Goal: Information Seeking & Learning: Learn about a topic

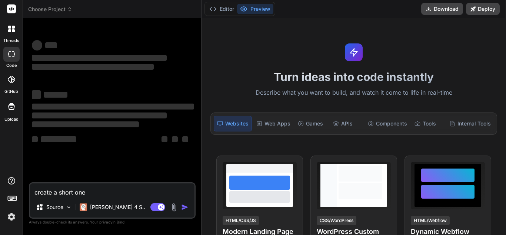
drag, startPoint x: 93, startPoint y: 195, endPoint x: 14, endPoint y: 195, distance: 79.3
click at [14, 195] on div "threads code GitHub Upload Choose Project Created with Pixso. Bind AI Web Searc…" at bounding box center [253, 117] width 506 height 235
type textarea "x"
click at [6, 219] on img at bounding box center [11, 216] width 13 height 13
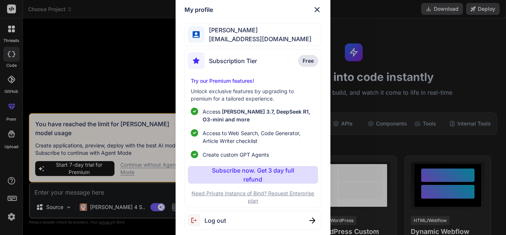
click at [235, 39] on span "fexoke@forexzig.com" at bounding box center [258, 38] width 107 height 9
click at [254, 35] on span "fexoke@forexzig.com" at bounding box center [258, 38] width 107 height 9
click at [258, 37] on span "fexoke@forexzig.com" at bounding box center [258, 38] width 107 height 9
click at [317, 9] on img at bounding box center [317, 9] width 9 height 9
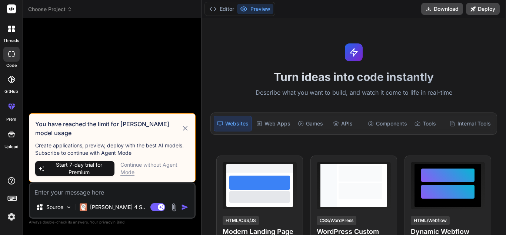
click at [14, 218] on img at bounding box center [11, 216] width 13 height 13
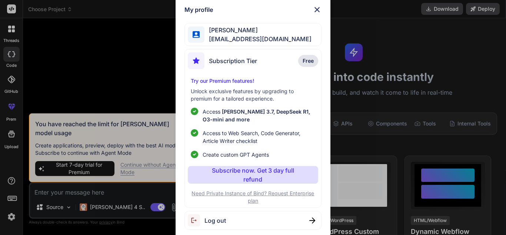
click at [211, 222] on span "Log out" at bounding box center [216, 220] width 22 height 9
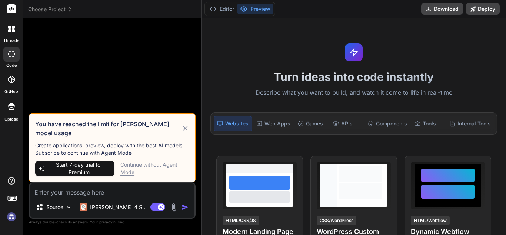
click at [77, 170] on span "Start 7-day trial for Premium" at bounding box center [79, 168] width 65 height 15
type textarea "x"
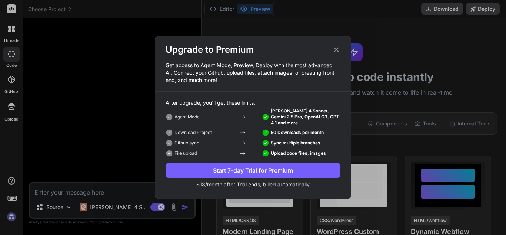
click at [333, 53] on icon at bounding box center [337, 50] width 8 height 8
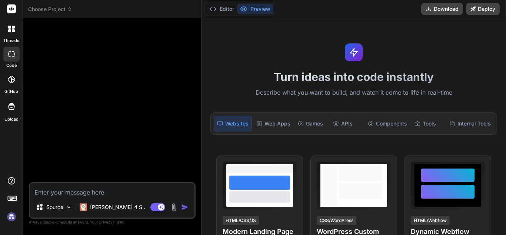
click at [7, 216] on img at bounding box center [11, 216] width 13 height 13
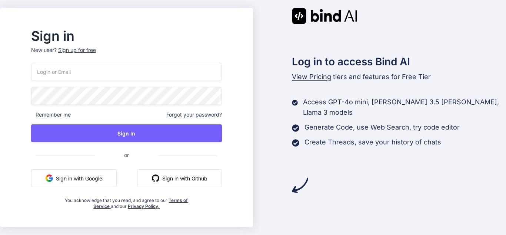
click at [108, 76] on input "email" at bounding box center [126, 72] width 191 height 18
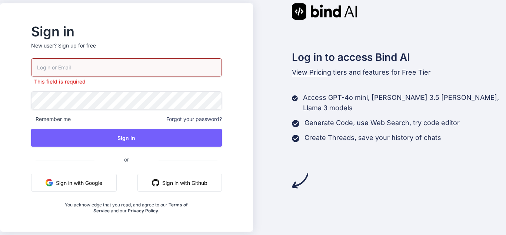
click at [38, 86] on div "Sign in New user? Sign up for free This field is required Remember me Forgot yo…" at bounding box center [126, 120] width 215 height 188
click at [67, 69] on input "email" at bounding box center [126, 67] width 191 height 18
paste input "[EMAIL_ADDRESS][DOMAIN_NAME]"
type input "[EMAIL_ADDRESS][DOMAIN_NAME]"
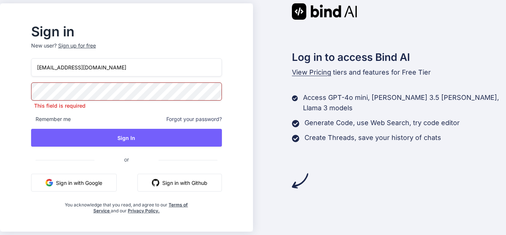
click at [127, 107] on p "This field is required" at bounding box center [126, 105] width 191 height 7
click at [96, 49] on div "Sign up for free" at bounding box center [77, 45] width 38 height 7
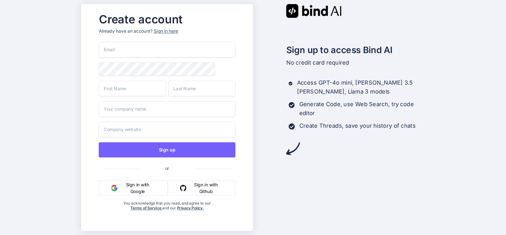
click at [139, 50] on input "email" at bounding box center [167, 50] width 137 height 16
paste input "Fexoke@123"
type input "Fexoke@123"
click at [141, 55] on input "Fexoke@123" at bounding box center [167, 50] width 137 height 16
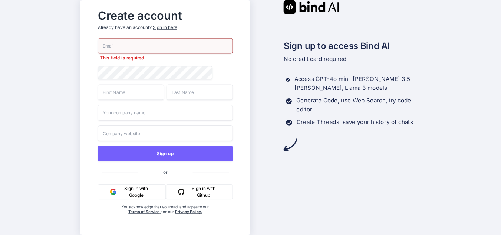
click at [131, 50] on input "email" at bounding box center [165, 46] width 135 height 16
paste input "[EMAIL_ADDRESS][DOMAIN_NAME]"
drag, startPoint x: 124, startPoint y: 46, endPoint x: 103, endPoint y: 46, distance: 21.1
click at [103, 46] on input "[EMAIL_ADDRESS][DOMAIN_NAME]" at bounding box center [165, 46] width 135 height 16
type input "[EMAIL_ADDRESS][DOMAIN_NAME]"
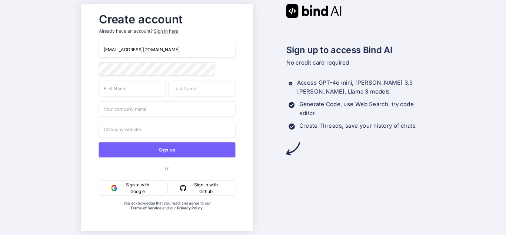
click at [138, 94] on input "text" at bounding box center [132, 88] width 67 height 16
type input "uday"
click at [195, 90] on input "text" at bounding box center [201, 88] width 67 height 16
type input "Singh"
click at [154, 114] on input "text" at bounding box center [167, 109] width 137 height 16
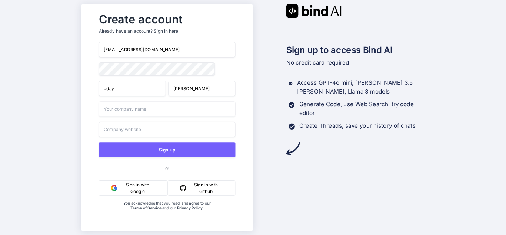
type input "ttc"
click at [126, 129] on input "text" at bounding box center [167, 130] width 137 height 16
type input "https://app.getbind.co/"
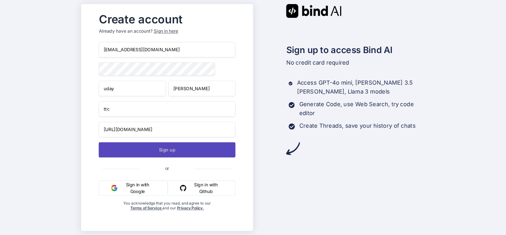
click at [167, 149] on button "Sign up" at bounding box center [167, 149] width 137 height 15
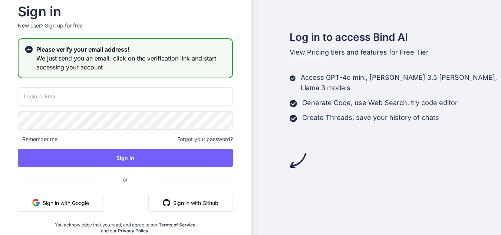
click at [123, 98] on input "email" at bounding box center [125, 96] width 215 height 18
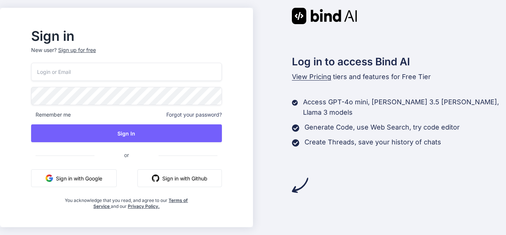
click at [117, 72] on input "email" at bounding box center [126, 72] width 191 height 18
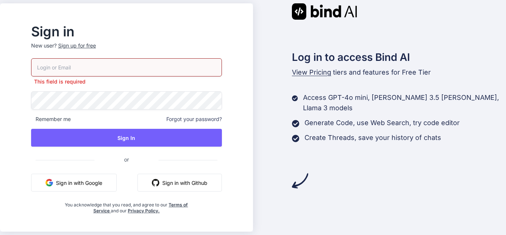
click at [68, 73] on input "email" at bounding box center [126, 67] width 191 height 18
paste input "[EMAIL_ADDRESS][DOMAIN_NAME]"
type input "[EMAIL_ADDRESS][DOMAIN_NAME]"
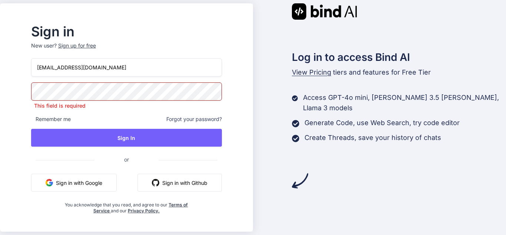
click at [71, 83] on div "powypapy@cyclelove.cc This field is required Remember me Forgot your password? …" at bounding box center [126, 135] width 191 height 155
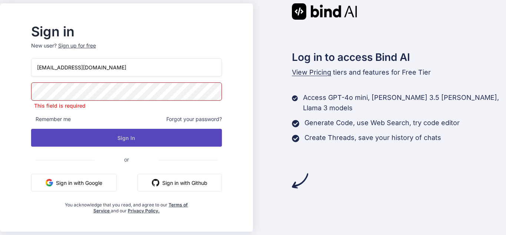
click at [97, 130] on button "Sign In" at bounding box center [126, 138] width 191 height 18
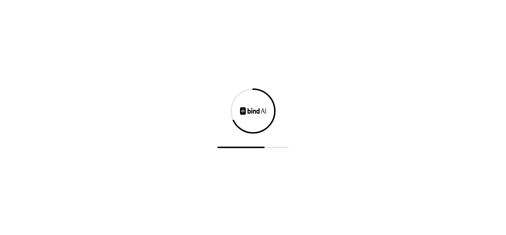
click at [320, 9] on div at bounding box center [253, 117] width 506 height 235
click at [202, 85] on div at bounding box center [253, 117] width 506 height 235
drag, startPoint x: 217, startPoint y: 23, endPoint x: 214, endPoint y: 23, distance: 3.7
click at [217, 23] on div at bounding box center [253, 117] width 506 height 235
click at [246, 21] on div at bounding box center [253, 117] width 506 height 235
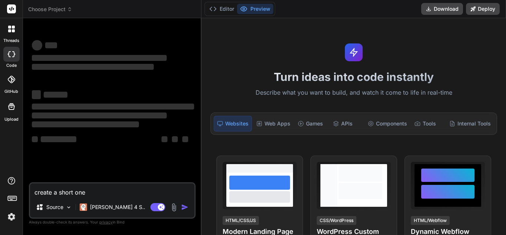
click at [12, 221] on img at bounding box center [11, 216] width 13 height 13
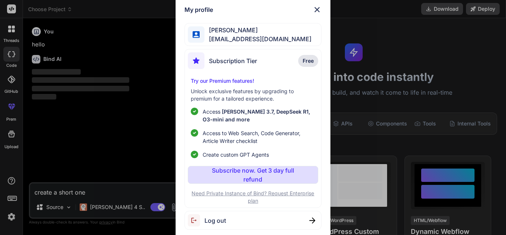
click at [317, 10] on img at bounding box center [317, 9] width 9 height 9
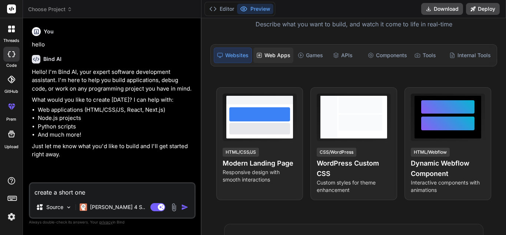
scroll to position [37, 0]
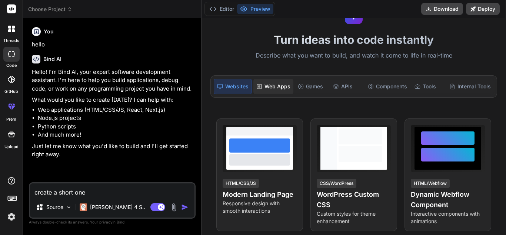
click at [264, 89] on div "Web Apps" at bounding box center [274, 87] width 40 height 16
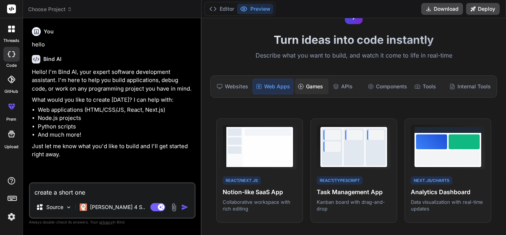
click at [316, 92] on div "Games" at bounding box center [311, 87] width 33 height 16
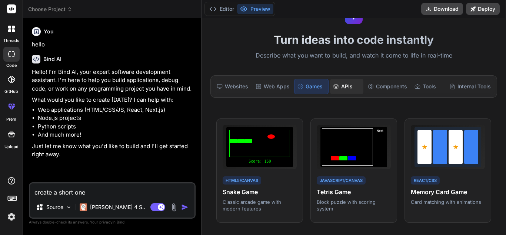
click at [340, 88] on div "APIs" at bounding box center [346, 87] width 33 height 16
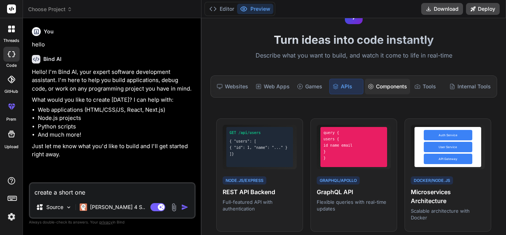
click at [396, 91] on div "Components" at bounding box center [387, 87] width 45 height 16
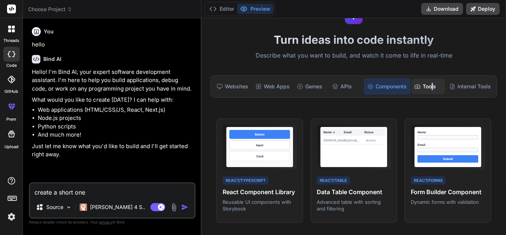
click at [432, 85] on div "Tools" at bounding box center [428, 87] width 33 height 16
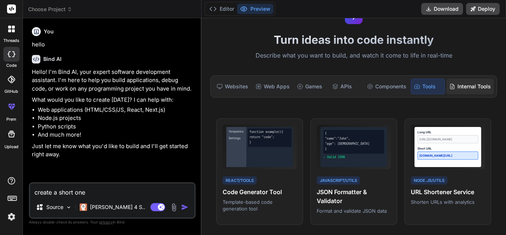
click at [481, 85] on div "Internal Tools" at bounding box center [470, 87] width 47 height 16
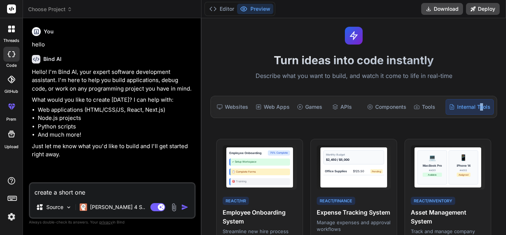
scroll to position [0, 0]
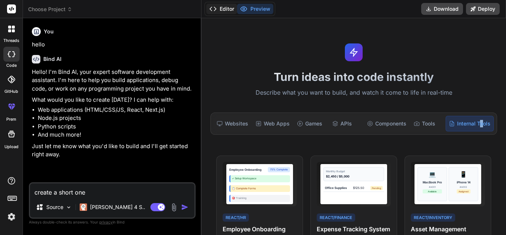
click at [232, 12] on button "Editor" at bounding box center [222, 9] width 31 height 10
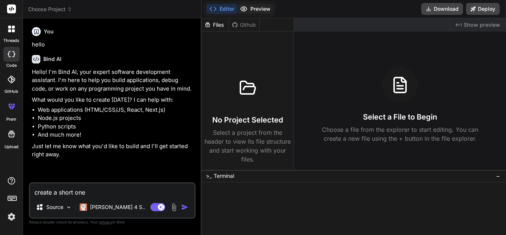
click at [244, 7] on icon at bounding box center [244, 9] width 6 height 4
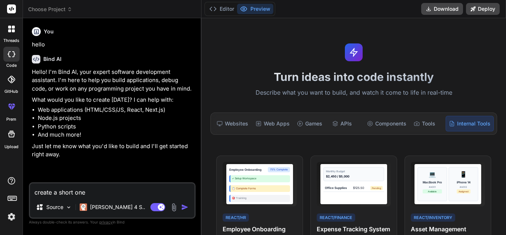
click at [202, 73] on div "Turn ideas into code instantly Describe what you want to build, and watch it co…" at bounding box center [354, 126] width 305 height 217
type textarea "x"
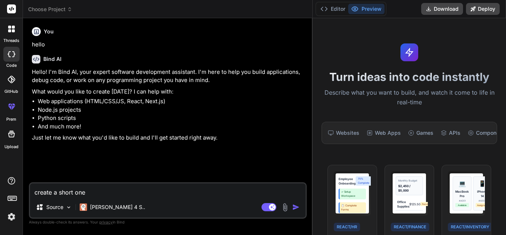
drag, startPoint x: 202, startPoint y: 71, endPoint x: 472, endPoint y: 76, distance: 270.4
click at [472, 76] on div "threads code GitHub prem Upload Choose Project Created with Pixso. Bind AI Web …" at bounding box center [253, 117] width 506 height 235
click at [199, 189] on textarea "create a short one" at bounding box center [168, 189] width 276 height 13
drag, startPoint x: 313, startPoint y: 53, endPoint x: 354, endPoint y: 44, distance: 43.0
click at [387, 32] on div "threads code GitHub prem Upload Choose Project Created with Pixso. Bind AI Web …" at bounding box center [253, 117] width 506 height 235
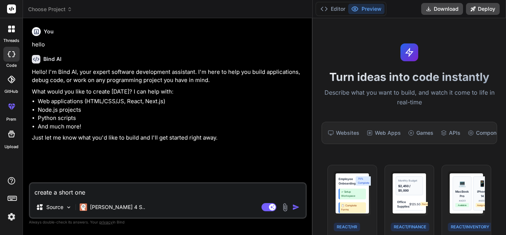
click at [78, 76] on p "Hello! I'm Bind AI, your expert software development assistant. I'm here to hel…" at bounding box center [169, 76] width 274 height 17
click at [83, 194] on textarea "create a short one" at bounding box center [168, 189] width 276 height 13
click at [116, 187] on textarea "create a short one" at bounding box center [168, 189] width 276 height 13
type textarea "x"
click at [257, 140] on p "Just let me know what you'd like to build and I'll get started right away." at bounding box center [169, 137] width 274 height 9
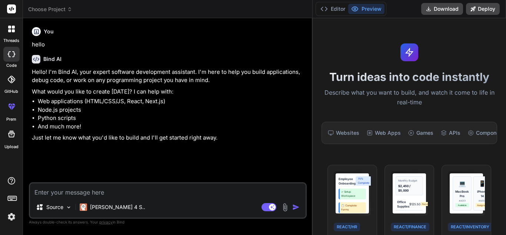
click at [83, 190] on textarea at bounding box center [168, 189] width 276 height 13
click at [56, 206] on p "Source" at bounding box center [54, 206] width 17 height 7
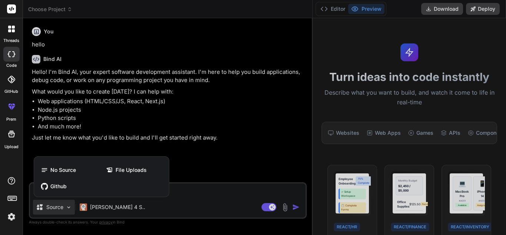
click at [229, 129] on div at bounding box center [253, 117] width 506 height 235
type textarea "x"
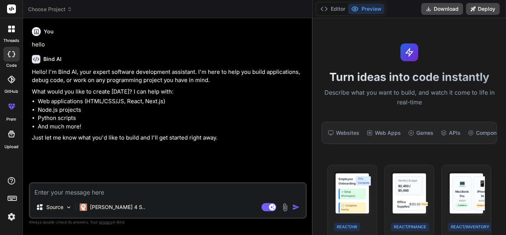
click at [6, 214] on img at bounding box center [11, 216] width 13 height 13
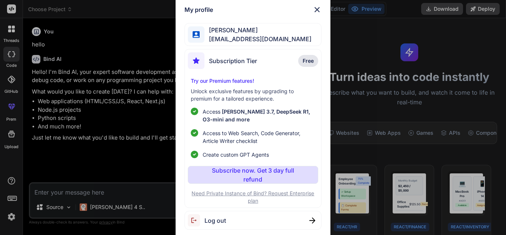
click at [246, 63] on span "Subscription Tier" at bounding box center [233, 60] width 48 height 9
click at [319, 10] on img at bounding box center [317, 9] width 9 height 9
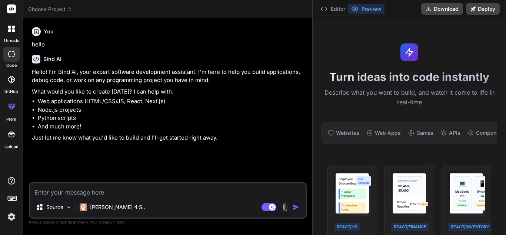
click at [155, 120] on li "Python scripts" at bounding box center [172, 118] width 268 height 9
click at [52, 16] on header "Choose Project Created with Pixso." at bounding box center [168, 9] width 290 height 18
click at [53, 11] on span "Choose Project" at bounding box center [50, 9] width 44 height 7
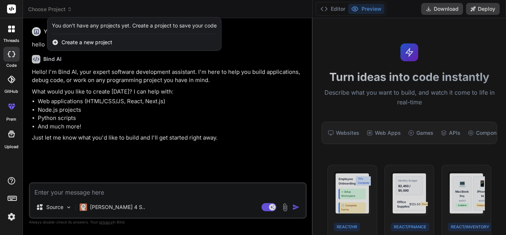
click at [92, 43] on span "Create a new project" at bounding box center [87, 42] width 51 height 7
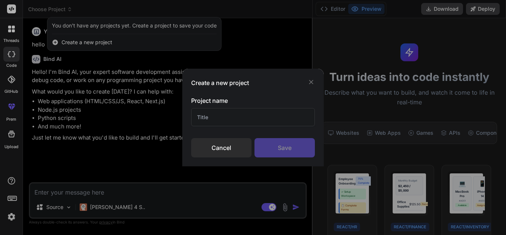
click at [230, 123] on input "text" at bounding box center [253, 117] width 124 height 18
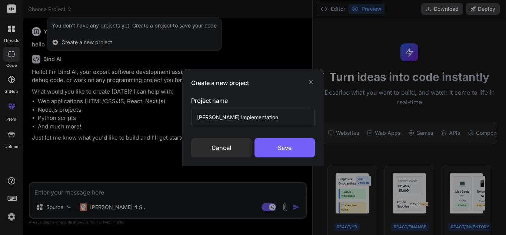
type input "Kafka implementation"
click at [303, 141] on div "Save" at bounding box center [285, 147] width 60 height 19
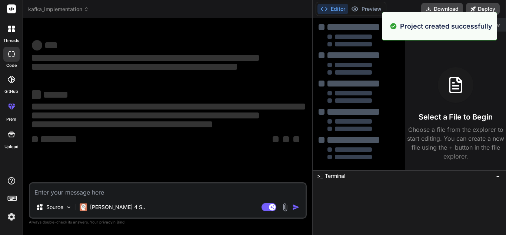
type textarea "x"
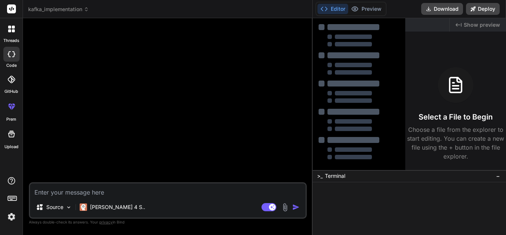
click at [12, 36] on div at bounding box center [12, 29] width 16 height 16
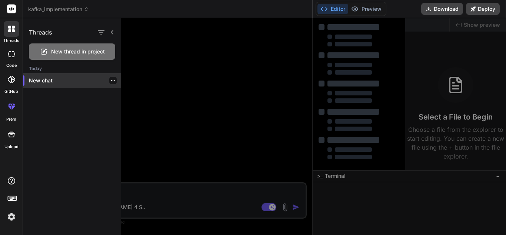
click at [37, 82] on p "New chat" at bounding box center [75, 80] width 92 height 7
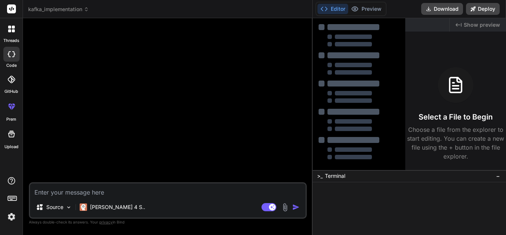
click at [12, 37] on label "threads" at bounding box center [11, 40] width 16 height 6
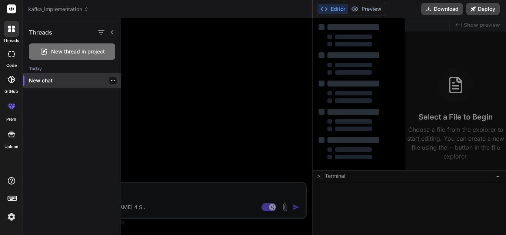
click at [106, 82] on p "New chat" at bounding box center [75, 80] width 92 height 7
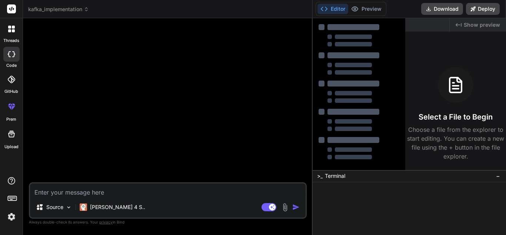
click at [245, 141] on div at bounding box center [168, 103] width 277 height 158
click at [498, 176] on span "−" at bounding box center [498, 175] width 4 height 7
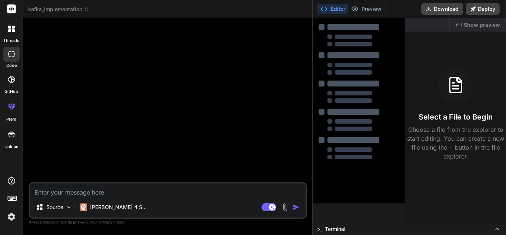
click at [472, 25] on span "Show preview" at bounding box center [482, 24] width 36 height 7
drag, startPoint x: 453, startPoint y: 21, endPoint x: 458, endPoint y: 20, distance: 5.0
click at [455, 20] on div "Created with Pixso. Show preview" at bounding box center [478, 24] width 56 height 13
click at [458, 20] on div "Created with Pixso. Show preview" at bounding box center [478, 24] width 56 height 13
drag, startPoint x: 408, startPoint y: 10, endPoint x: 451, endPoint y: 57, distance: 64.0
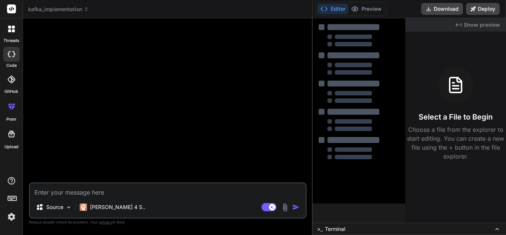
click at [451, 57] on div "Created with Pixso. Show preview Select a File to Begin Choose a file from the …" at bounding box center [456, 120] width 101 height 204
click at [193, 79] on div at bounding box center [168, 103] width 277 height 158
click at [191, 79] on div at bounding box center [168, 103] width 277 height 158
click at [66, 192] on textarea at bounding box center [168, 189] width 276 height 13
type textarea "h"
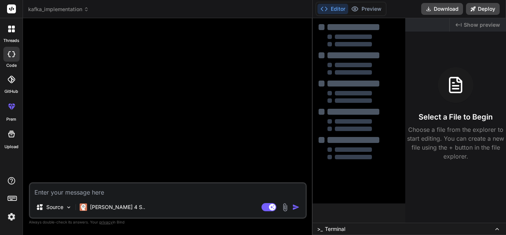
type textarea "x"
type textarea "hi"
type textarea "x"
type textarea "hie"
type textarea "x"
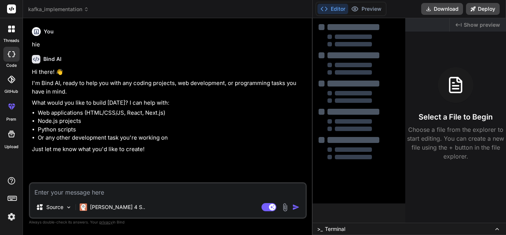
click at [61, 190] on textarea at bounding box center [168, 189] width 276 height 13
type textarea "x"
type textarea "c"
type textarea "x"
type textarea "ca"
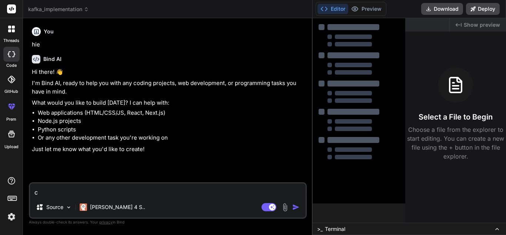
type textarea "x"
type textarea "can"
type textarea "x"
type textarea "can"
type textarea "x"
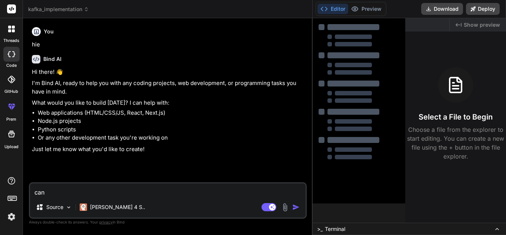
type textarea "can y"
type textarea "x"
type textarea "can yo"
type textarea "x"
type textarea "can you"
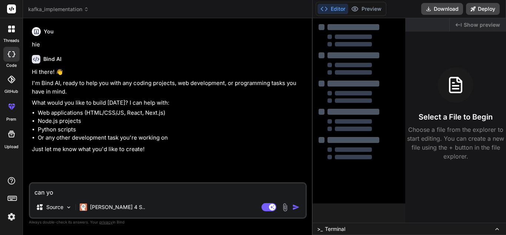
type textarea "x"
type textarea "can you"
type textarea "x"
type textarea "can you o"
type textarea "x"
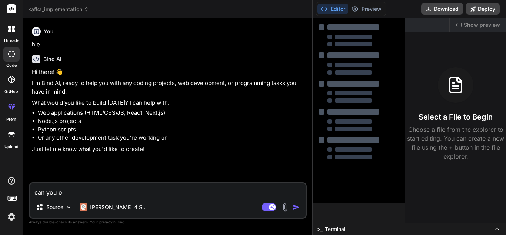
type textarea "can you op"
type textarea "x"
type textarea "can you ope"
type textarea "x"
type textarea "can you open"
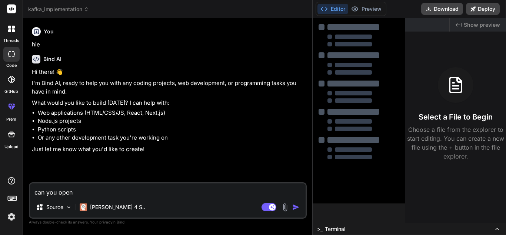
type textarea "x"
type textarea "can you open"
type textarea "x"
type textarea "can you open"
type textarea "x"
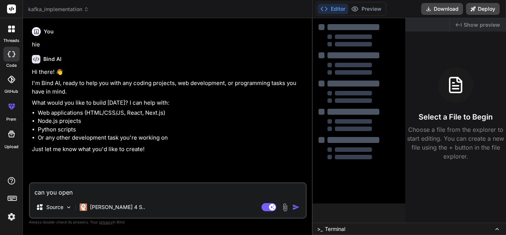
type textarea "can you ope"
type textarea "x"
type textarea "can you op"
type textarea "x"
type textarea "can you o"
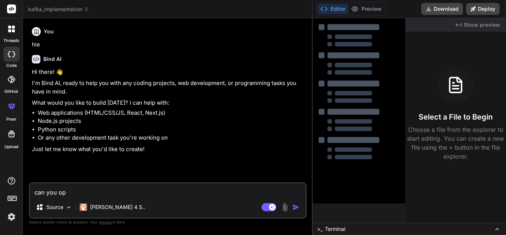
type textarea "x"
type textarea "can you"
type textarea "x"
type textarea "can you"
type textarea "x"
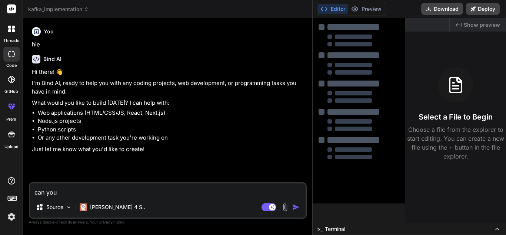
type textarea "can yo"
type textarea "x"
type textarea "can y"
type textarea "x"
type textarea "can"
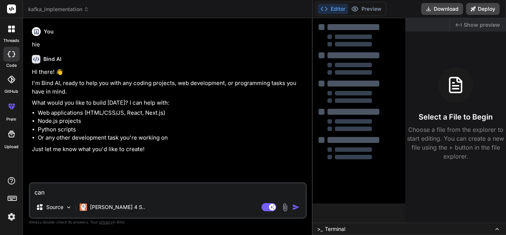
type textarea "x"
type textarea "can"
type textarea "x"
type textarea "ca"
type textarea "x"
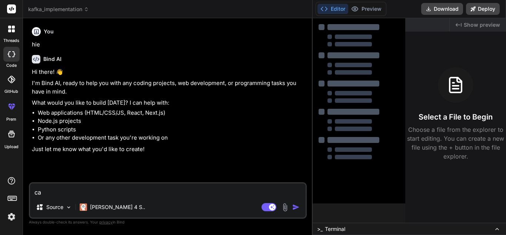
type textarea "c"
type textarea "x"
type textarea "h"
type textarea "x"
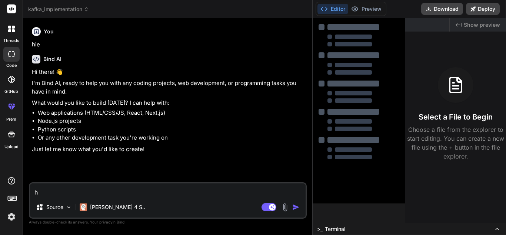
type textarea "ho"
type textarea "x"
type textarea "how"
type textarea "x"
type textarea "how"
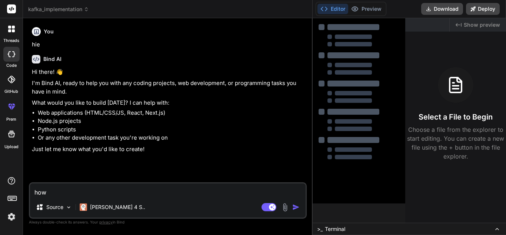
type textarea "x"
type textarea "how t"
type textarea "x"
type textarea "how to"
type textarea "x"
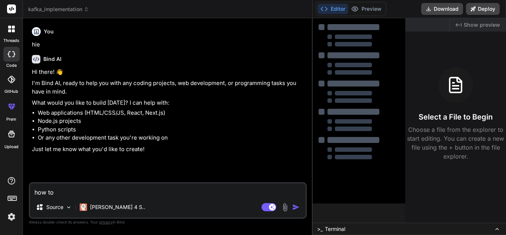
type textarea "how to"
type textarea "x"
type textarea "how to v"
type textarea "x"
type textarea "how to vi"
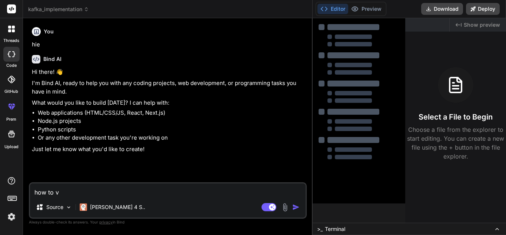
type textarea "x"
type textarea "how to vie"
type textarea "x"
type textarea "how to view"
type textarea "x"
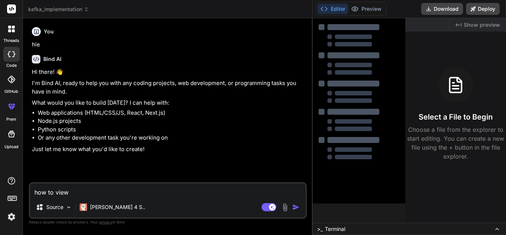
type textarea "how to view"
type textarea "x"
type textarea "how to view n"
type textarea "x"
type textarea "how to view no"
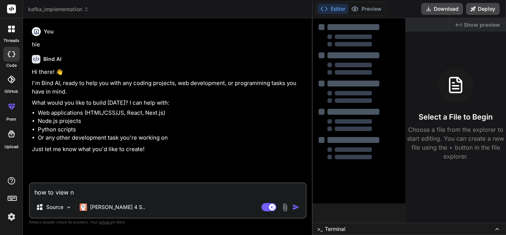
type textarea "x"
type textarea "how to view not"
type textarea "x"
type textarea "how to view no"
type textarea "x"
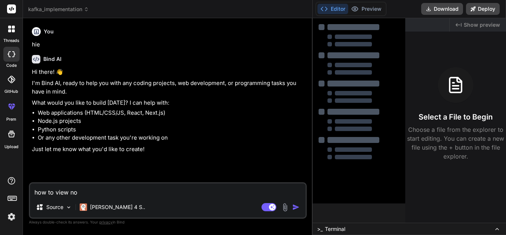
type textarea "how to view nor"
type textarea "x"
type textarea "how to view norm"
type textarea "x"
type textarea "how to view norma"
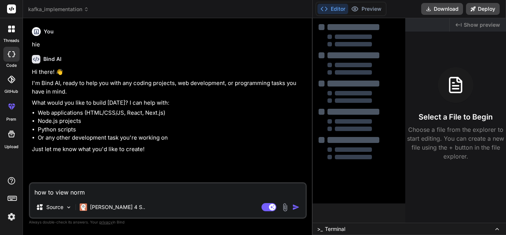
type textarea "x"
type textarea "how to view normal"
type textarea "x"
type textarea "how to view normal"
type textarea "x"
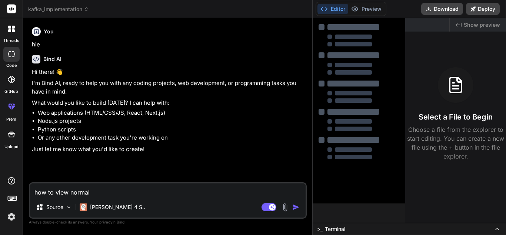
type textarea "how to view normal a"
type textarea "x"
type textarea "how to view normal ai"
type textarea "x"
type textarea "how to view normal ai"
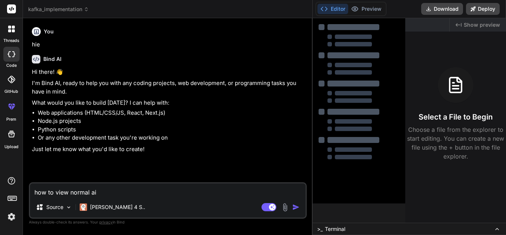
type textarea "x"
type textarea "how to view normal ai c"
type textarea "x"
type textarea "how to view normal ai ch"
type textarea "x"
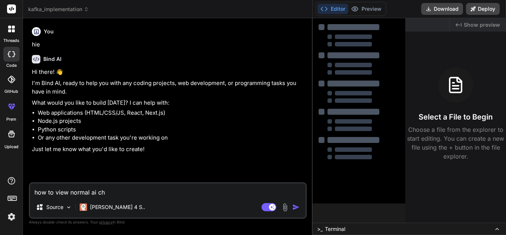
type textarea "how to view normal ai cha"
type textarea "x"
type textarea "how to view normal ai chat"
type textarea "x"
type textarea "how to view normal ai chat"
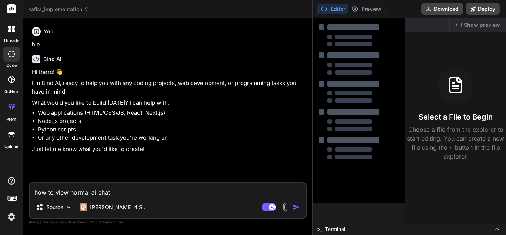
type textarea "x"
type textarea "how to view normal ai chat n"
type textarea "x"
type textarea "how to view normal ai chat nt"
type textarea "x"
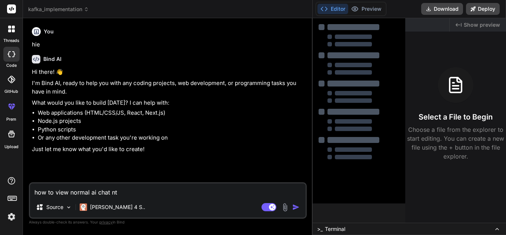
type textarea "how to view normal ai chat n"
type textarea "x"
type textarea "how to view normal ai chat no"
type textarea "x"
type textarea "how to view normal ai chat not"
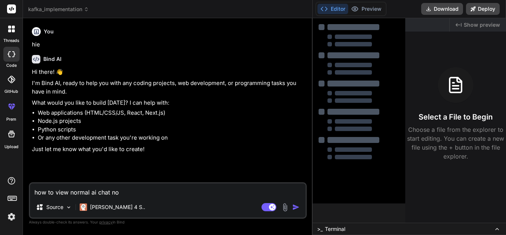
type textarea "x"
type textarea "how to view normal ai chat not"
type textarea "x"
type textarea "how to view normal ai chat not l"
type textarea "x"
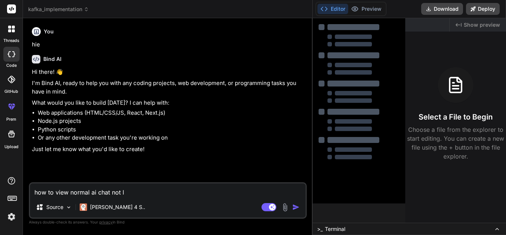
type textarea "how to view normal ai chat not li"
type textarea "x"
type textarea "how to view normal ai chat not lik"
type textarea "x"
type textarea "how to view normal ai chat not like"
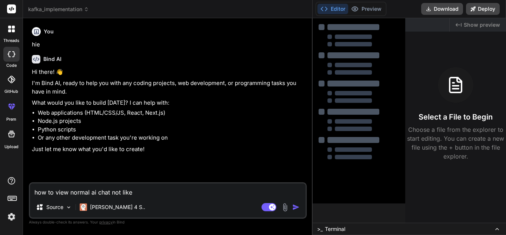
type textarea "x"
type textarea "how to view normal ai chat not like"
type textarea "x"
type textarea "how to view normal ai chat not like h"
type textarea "x"
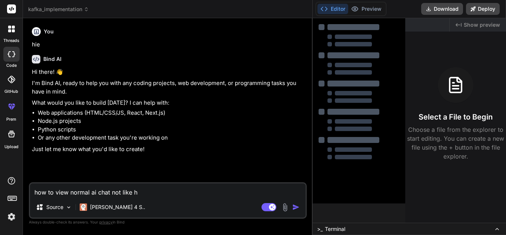
type textarea "how to view normal ai chat not like ht"
type textarea "x"
type textarea "how to view normal ai chat not like hti"
type textarea "x"
type textarea "how to view normal ai chat not like htis"
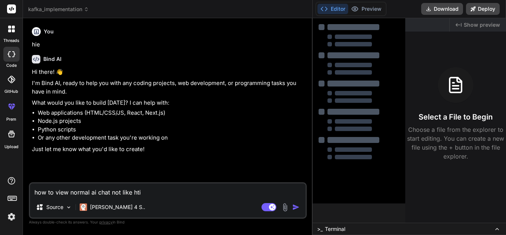
type textarea "x"
type textarea "how to view normal ai chat not like htis"
type textarea "x"
type textarea "how to view normal ai chat not like htis"
type textarea "x"
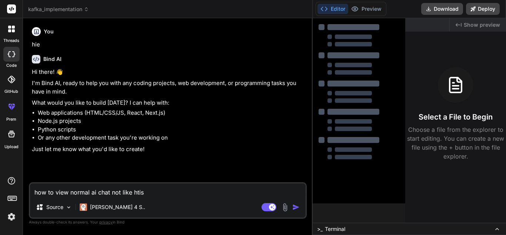
type textarea "how to view normal ai chat not like hti"
type textarea "x"
type textarea "how to view normal ai chat not like ht"
type textarea "x"
type textarea "how to view normal ai chat not like h"
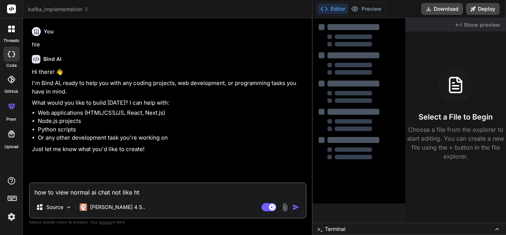
type textarea "x"
type textarea "how to view normal ai chat not like"
type textarea "x"
type textarea "how to view normal ai chat not like t"
type textarea "x"
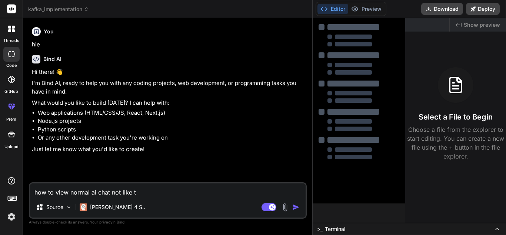
type textarea "how to view normal ai chat not like th"
type textarea "x"
type textarea "how to view normal ai chat not like thi"
type textarea "x"
type textarea "how to view normal ai chat not like this"
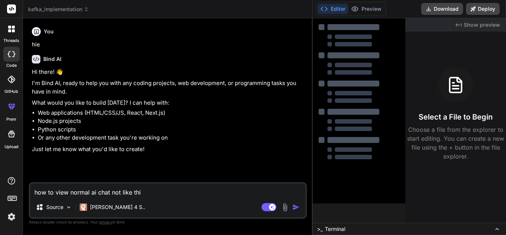
type textarea "x"
type textarea "how to view normal ai chat not like this"
type textarea "x"
type textarea "how to view normal ai chat not like this i"
type textarea "x"
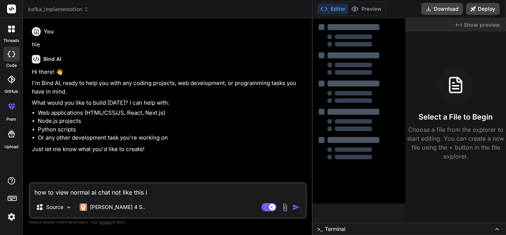
type textarea "how to view normal ai chat not like this in"
type textarea "x"
type textarea "how to view normal ai chat not like this in"
type textarea "x"
type textarea "how to view normal ai chat not like this in b"
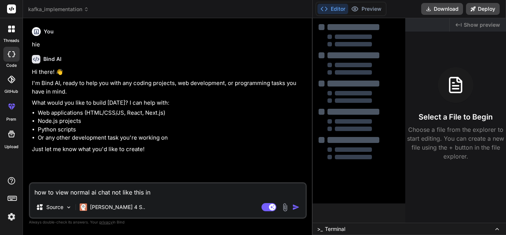
type textarea "x"
type textarea "how to view normal ai chat not like this in bi"
type textarea "x"
type textarea "how to view normal ai chat not like this in bin"
type textarea "x"
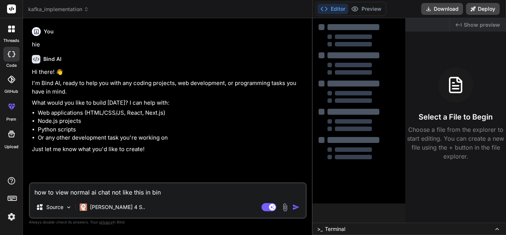
type textarea "how to view normal ai chat not like this in bind"
type textarea "x"
type textarea "how to view normal ai chat not like this in bind"
type textarea "x"
type textarea "how to view normal ai chat not like this in bind a"
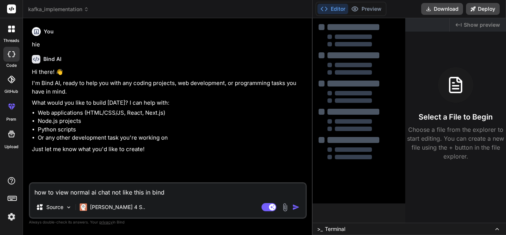
type textarea "x"
type textarea "how to view normal ai chat not like this in bind ai"
type textarea "x"
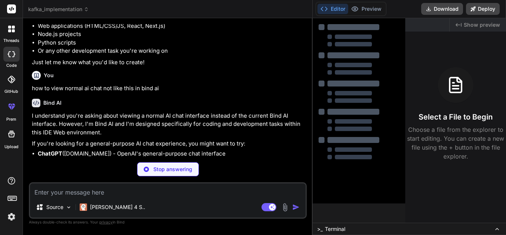
scroll to position [124, 0]
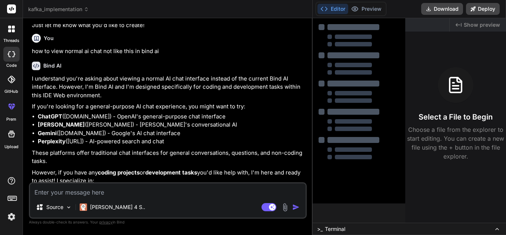
type textarea "x"
drag, startPoint x: 84, startPoint y: 125, endPoint x: 62, endPoint y: 125, distance: 22.6
click at [62, 125] on li "Claude (claude.ai) - Anthropic's conversational AI" at bounding box center [172, 125] width 268 height 9
copy li "claude.ai"
drag, startPoint x: 68, startPoint y: 143, endPoint x: 99, endPoint y: 141, distance: 30.9
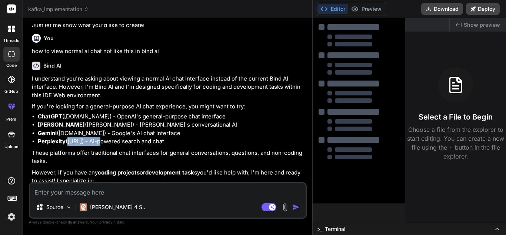
click at [99, 141] on li "Perplexity (perplexity.ai) - AI-powered search and chat" at bounding box center [172, 141] width 268 height 9
drag, startPoint x: 101, startPoint y: 141, endPoint x: 69, endPoint y: 143, distance: 31.6
click at [69, 143] on li "Perplexity (perplexity.ai) - AI-powered search and chat" at bounding box center [172, 141] width 268 height 9
copy li "perplexity.ai"
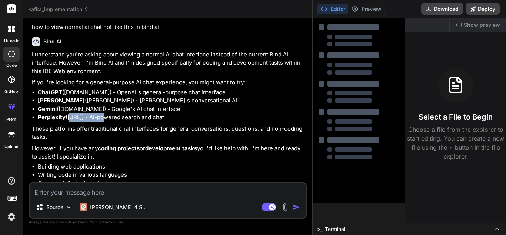
scroll to position [161, 0]
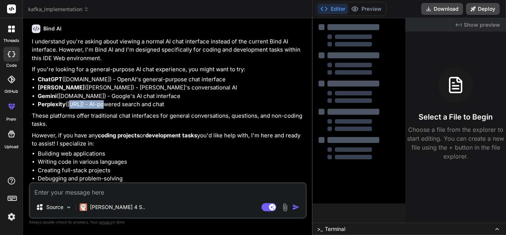
click at [100, 191] on textarea at bounding box center [168, 189] width 276 height 13
paste textarea "import pandas as pd import vertica_python from datetime import datetime from lo…"
type textarea "import pandas as pd import vertica_python from datetime import datetime from lo…"
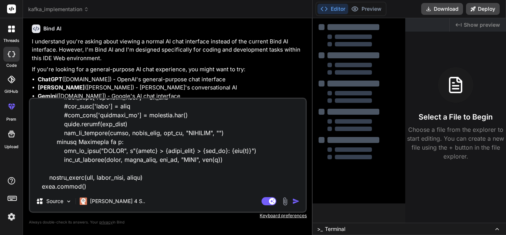
click at [65, 186] on textarea at bounding box center [168, 145] width 276 height 92
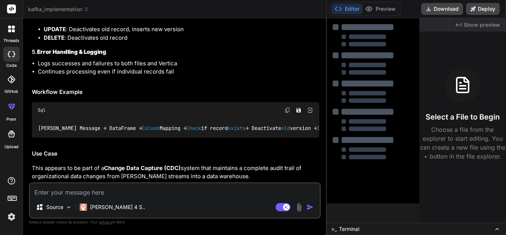
scroll to position [814, 0]
click at [75, 190] on textarea at bounding box center [175, 189] width 290 height 13
drag, startPoint x: 127, startPoint y: 192, endPoint x: 33, endPoint y: 194, distance: 93.8
click at [33, 194] on textarea "now can you do changes that" at bounding box center [175, 189] width 290 height 13
click at [68, 188] on div "here Source Claude 4 S.. Agent Mode. When this toggle is activated, AI automati…" at bounding box center [175, 200] width 292 height 36
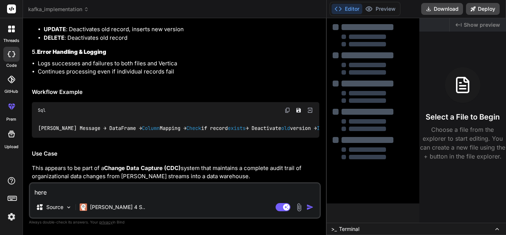
drag, startPoint x: 68, startPoint y: 188, endPoint x: 41, endPoint y: 188, distance: 27.1
click at [63, 188] on textarea "here" at bounding box center [175, 189] width 290 height 13
drag, startPoint x: 41, startPoint y: 188, endPoint x: 18, endPoint y: 189, distance: 23.0
click at [18, 189] on div "threads code GitHub prem Upload kafka_implementation Created with Pixso. Bind A…" at bounding box center [253, 117] width 506 height 235
paste textarea "org_id = row_dict.get('Organization_Id')"
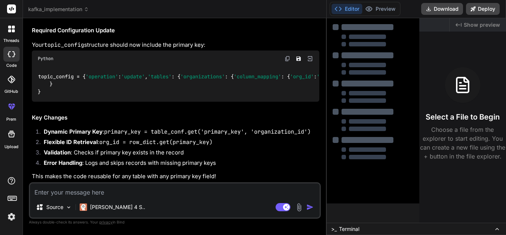
scroll to position [1385, 0]
click at [75, 192] on textarea at bounding box center [175, 189] width 290 height 13
click at [95, 101] on div "topic_config = { 'operation' : 'update' , 'tables' : { 'organizations' : { 'col…" at bounding box center [176, 84] width 288 height 34
click at [92, 96] on code "topic_config = { 'operation' : 'update' , 'tables' : { 'organizations' : { 'col…" at bounding box center [486, 84] width 896 height 23
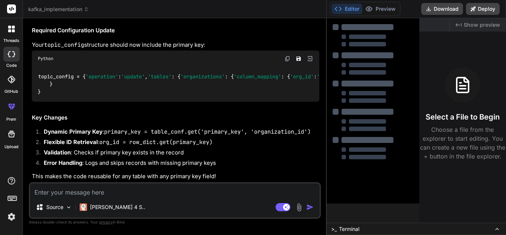
click at [234, 80] on span "'column_mapping'" at bounding box center [257, 76] width 47 height 7
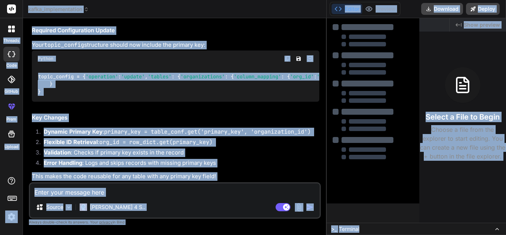
click at [126, 88] on div "topic_config = { 'operation' : 'update' , 'tables' : { 'organizations' : { 'col…" at bounding box center [176, 84] width 288 height 34
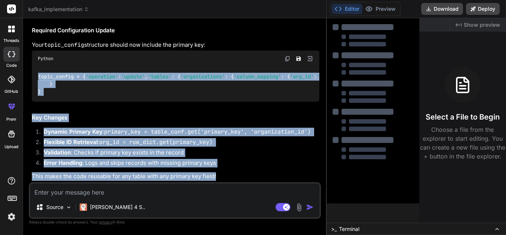
scroll to position [1460, 0]
drag, startPoint x: 38, startPoint y: 68, endPoint x: 52, endPoint y: 93, distance: 28.7
click at [52, 93] on div "topic_config = { 'operation' : 'update' , 'tables' : { 'organizations' : { 'col…" at bounding box center [176, 84] width 288 height 34
copy code "topic_config = { 'operation' : 'update' , 'tables' : { 'organizations' : { 'col…"
click at [203, 98] on div "topic_config = { 'operation' : 'update' , 'tables' : { 'organizations' : { 'col…" at bounding box center [176, 84] width 288 height 34
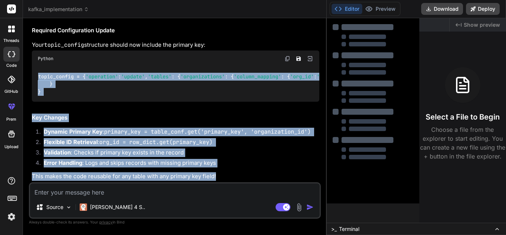
scroll to position [1349, 0]
click at [145, 77] on div "topic_config = { 'operation' : 'update' , 'tables' : { 'organizations' : { 'col…" at bounding box center [176, 84] width 288 height 34
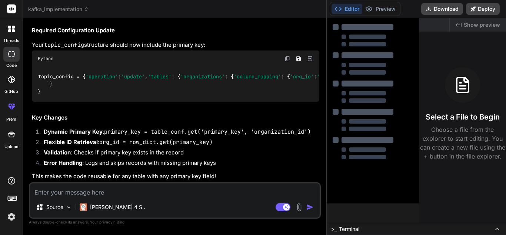
scroll to position [1460, 0]
click at [121, 192] on textarea at bounding box center [175, 189] width 290 height 13
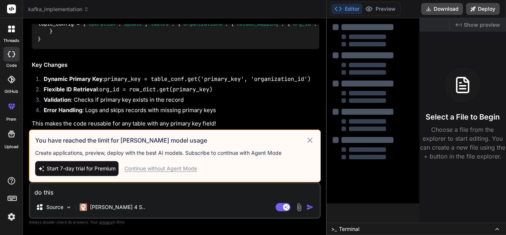
click at [312, 142] on icon at bounding box center [310, 140] width 9 height 9
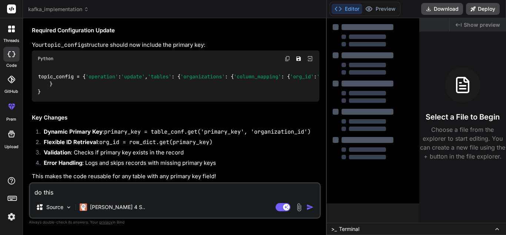
drag, startPoint x: 82, startPoint y: 195, endPoint x: 24, endPoint y: 198, distance: 57.5
click at [24, 198] on div "Bind AI Web Search Created with Pixso. Code Generator You hie Bind AI Hi there!…" at bounding box center [175, 126] width 304 height 216
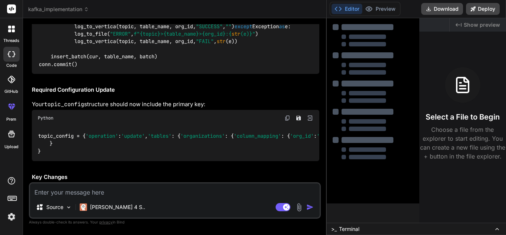
scroll to position [1200, 0]
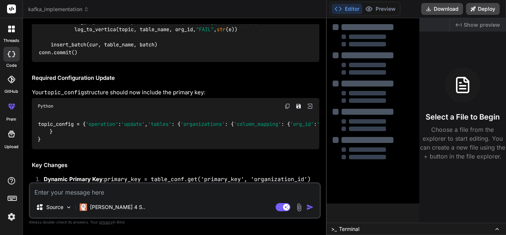
click at [98, 192] on textarea at bounding box center [175, 189] width 290 height 13
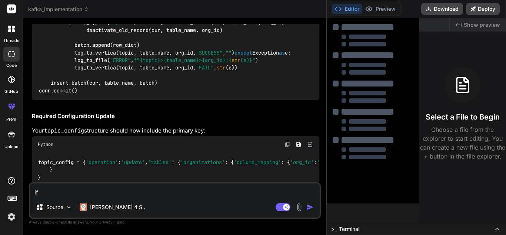
scroll to position [1126, 0]
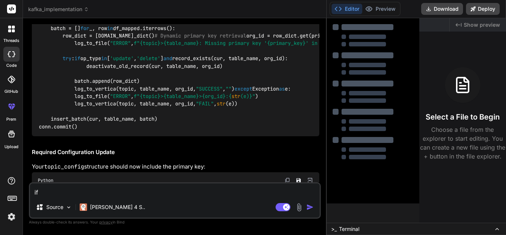
click at [206, 24] on span "'organization_id'" at bounding box center [203, 20] width 50 height 7
copy span "organization_id"
click at [75, 195] on textarea "if" at bounding box center [175, 189] width 290 height 13
paste textarea "organization_id"
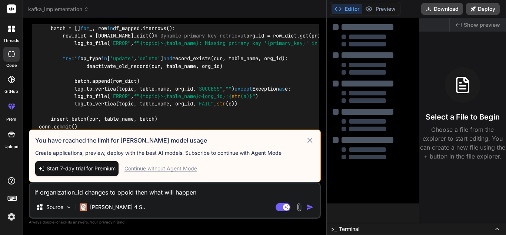
scroll to position [1163, 0]
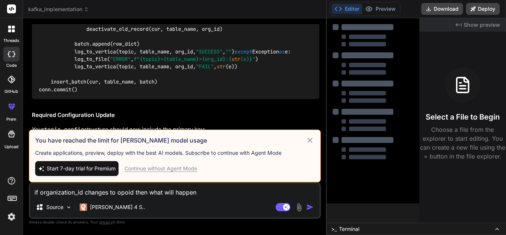
click at [313, 140] on icon at bounding box center [310, 140] width 9 height 9
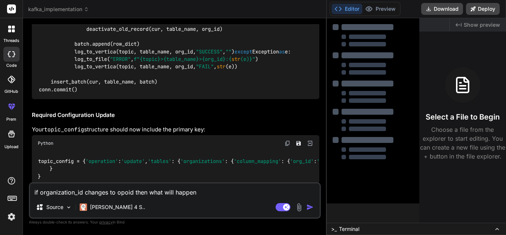
click at [12, 222] on img at bounding box center [11, 216] width 13 height 13
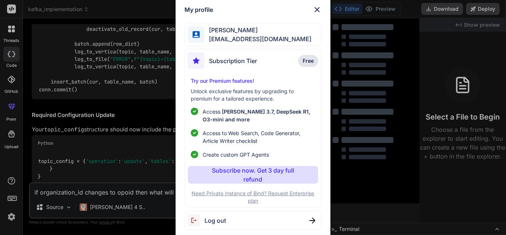
click at [319, 10] on img at bounding box center [317, 9] width 9 height 9
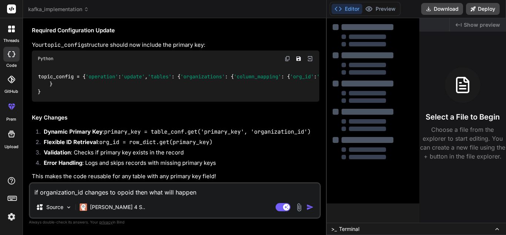
scroll to position [1460, 0]
click at [11, 222] on img at bounding box center [11, 216] width 13 height 13
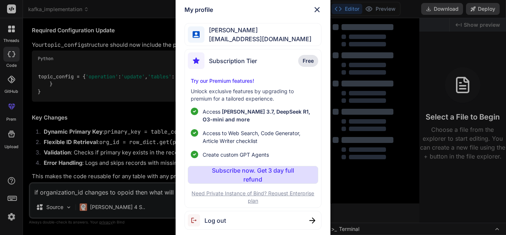
click at [221, 221] on span "Log out" at bounding box center [216, 220] width 22 height 9
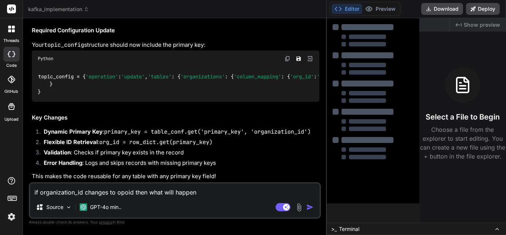
scroll to position [0, 0]
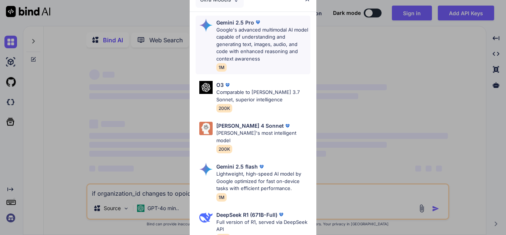
type textarea "x"
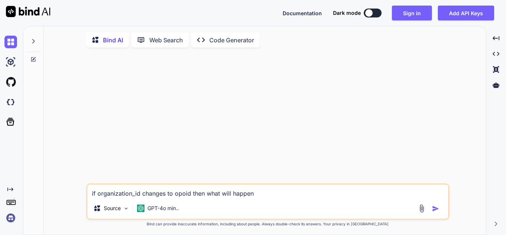
drag, startPoint x: 231, startPoint y: 201, endPoint x: 231, endPoint y: 197, distance: 3.7
click at [230, 201] on div "if organization_id changes to opoid then what will happen Source GPT-4o min.." at bounding box center [267, 201] width 363 height 36
click at [238, 193] on textarea "if organization_id changes to opoid then what will happen" at bounding box center [268, 190] width 361 height 13
drag, startPoint x: 257, startPoint y: 193, endPoint x: 82, endPoint y: 196, distance: 175.4
click at [82, 196] on div "if organization_id changes to opoid then what will happen Source GPT-4o min.. C…" at bounding box center [268, 144] width 437 height 182
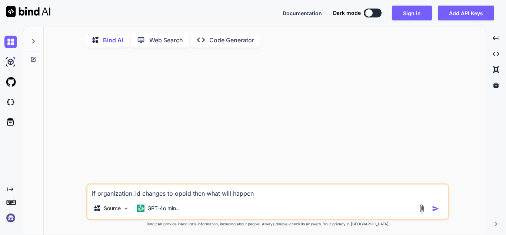
type textarea "x"
click at [178, 195] on textarea at bounding box center [268, 190] width 361 height 13
type textarea "h"
type textarea "x"
type textarea "hi"
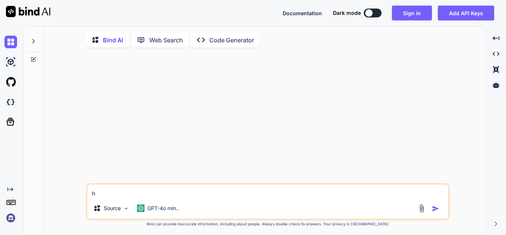
type textarea "x"
type textarea "hie"
type textarea "x"
type textarea "hie"
click at [437, 208] on img "button" at bounding box center [435, 208] width 7 height 7
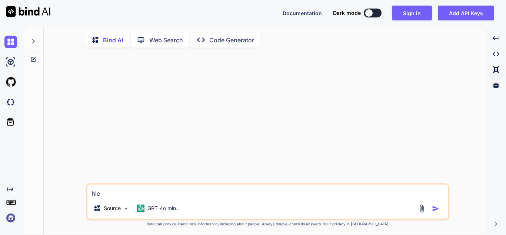
type textarea "x"
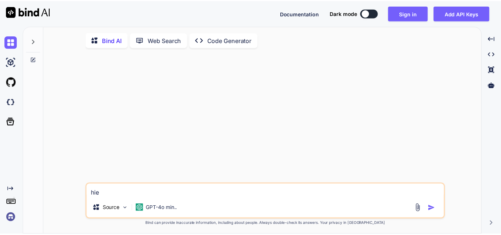
scroll to position [3, 0]
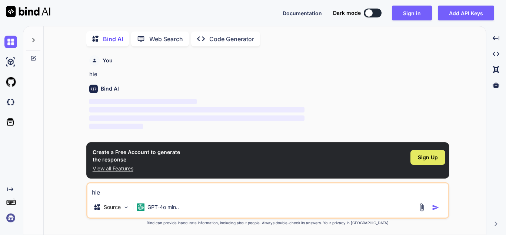
click at [415, 159] on div "Sign Up" at bounding box center [428, 157] width 35 height 15
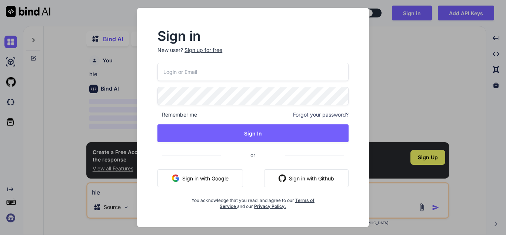
click at [182, 70] on input "email" at bounding box center [253, 72] width 191 height 18
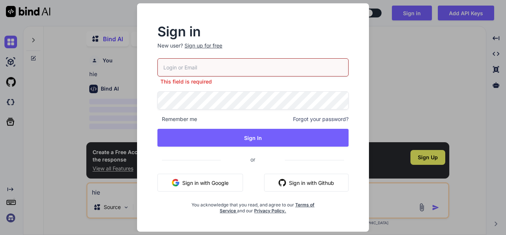
click at [198, 72] on input "email" at bounding box center [253, 67] width 191 height 18
paste input "[EMAIL_ADDRESS][DOMAIN_NAME]"
type input "[EMAIL_ADDRESS][DOMAIN_NAME]"
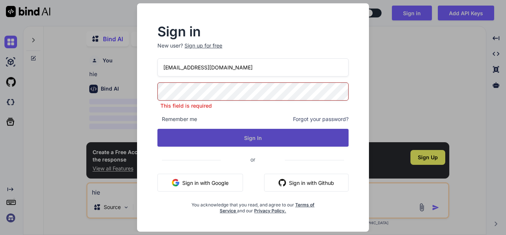
click at [223, 140] on button "Sign In" at bounding box center [253, 138] width 191 height 18
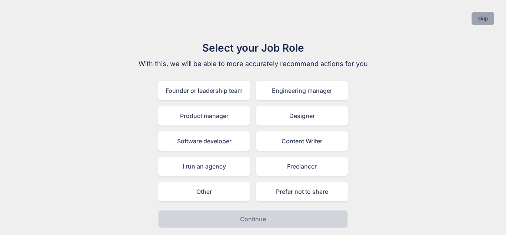
click at [484, 16] on button "Skip" at bounding box center [483, 18] width 23 height 13
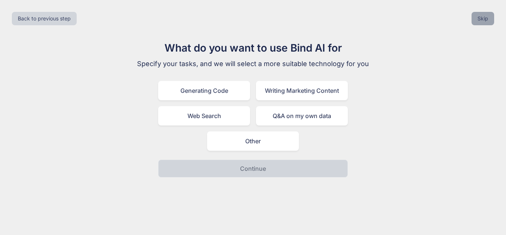
click at [484, 18] on button "Skip" at bounding box center [483, 18] width 23 height 13
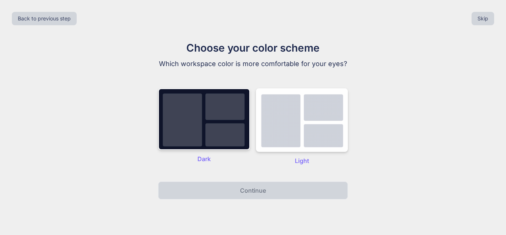
click at [484, 18] on button "Skip" at bounding box center [483, 18] width 23 height 13
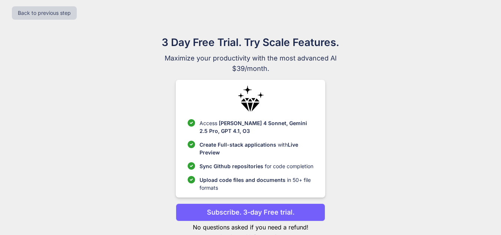
scroll to position [23, 0]
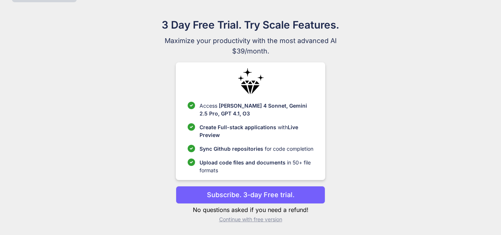
click at [255, 219] on p "Continue with free version" at bounding box center [250, 218] width 149 height 7
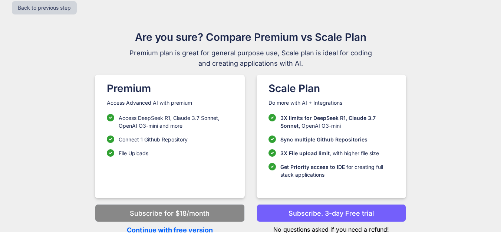
click at [185, 231] on p "Continue with free version" at bounding box center [169, 230] width 149 height 10
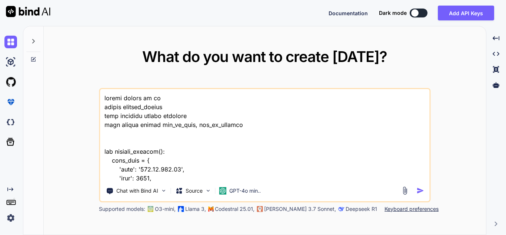
click at [191, 173] on textarea at bounding box center [265, 135] width 330 height 92
type textarea "x"
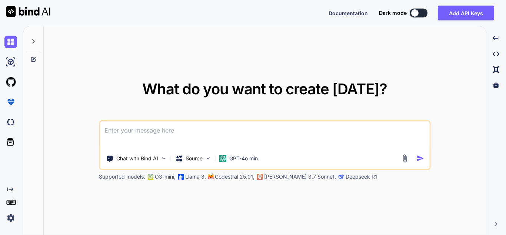
click at [130, 73] on div "What do you want to create [DATE]? Chat with Bind AI Source GPT-4o min.. Suppor…" at bounding box center [265, 130] width 443 height 209
click at [155, 132] on textarea at bounding box center [265, 134] width 330 height 27
click at [151, 134] on textarea at bounding box center [265, 134] width 330 height 27
paste textarea "import pandas as pd import vertica_python from datetime import datetime from lo…"
type textarea "x"
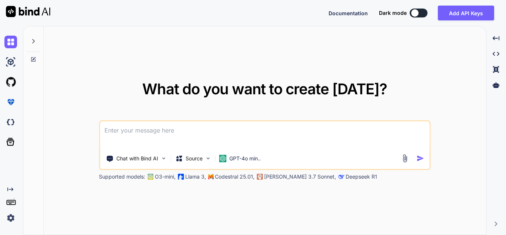
type textarea "import pandas as pd import vertica_python from datetime import datetime from lo…"
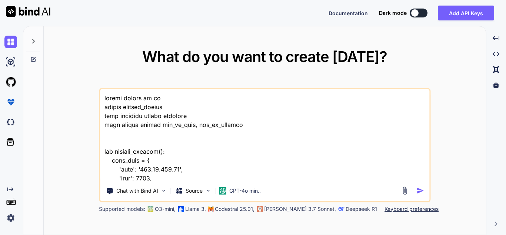
scroll to position [588, 0]
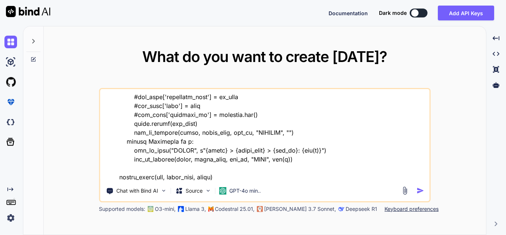
type textarea "x"
type textarea "import pandas as pd import vertica_python from datetime import datetime from lo…"
type textarea "x"
type textarea "import pandas as pd import vertica_python from datetime import datetime from lo…"
type textarea "x"
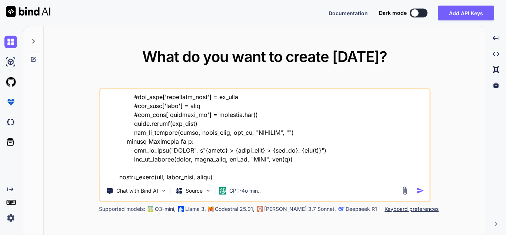
type textarea "import pandas as pd import vertica_python from datetime import datetime from lo…"
type textarea "x"
type textarea "import pandas as pd import vertica_python from datetime import datetime from lo…"
type textarea "x"
type textarea "import pandas as pd import vertica_python from datetime import datetime from lo…"
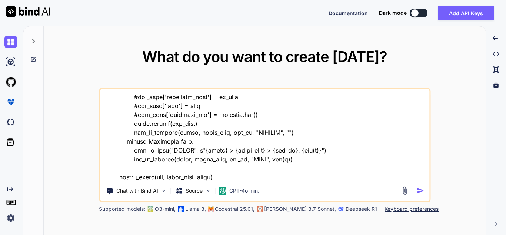
type textarea "x"
type textarea "import pandas as pd import vertica_python from datetime import datetime from lo…"
type textarea "x"
type textarea "import pandas as pd import vertica_python from datetime import datetime from lo…"
type textarea "x"
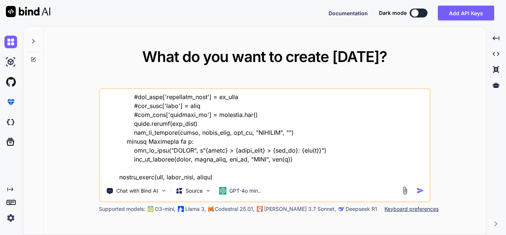
type textarea "import pandas as pd import vertica_python from datetime import datetime from lo…"
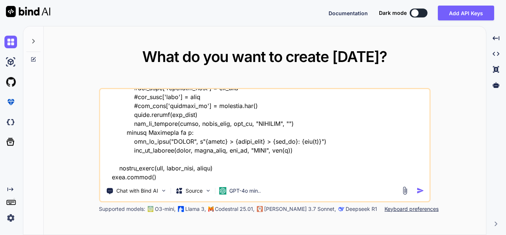
type textarea "x"
type textarea "import pandas as pd import vertica_python from datetime import datetime from lo…"
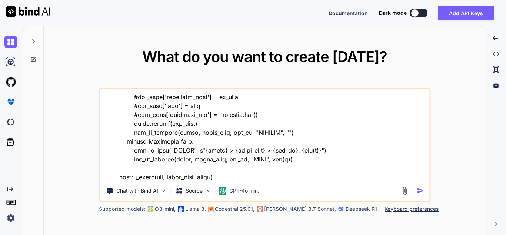
type textarea "x"
type textarea "import pandas as pd import vertica_python from datetime import datetime from lo…"
type textarea "x"
type textarea "import pandas as pd import vertica_python from datetime import datetime from lo…"
type textarea "x"
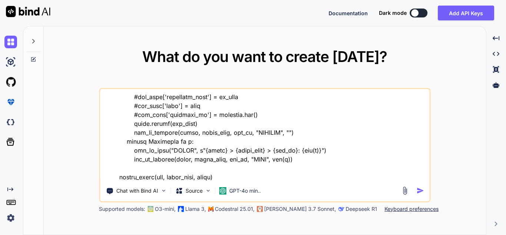
type textarea "import pandas as pd import vertica_python from datetime import datetime from lo…"
type textarea "x"
type textarea "import pandas as pd import vertica_python from datetime import datetime from lo…"
type textarea "x"
type textarea "import pandas as pd import vertica_python from datetime import datetime from lo…"
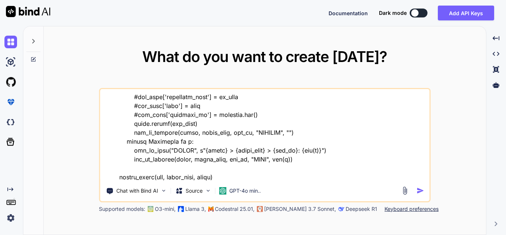
type textarea "x"
type textarea "import pandas as pd import vertica_python from datetime import datetime from lo…"
type textarea "x"
type textarea "import pandas as pd import vertica_python from datetime import datetime from lo…"
type textarea "x"
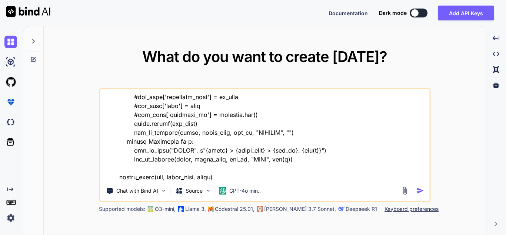
type textarea "import pandas as pd import vertica_python from datetime import datetime from lo…"
type textarea "x"
type textarea "import pandas as pd import vertica_python from datetime import datetime from lo…"
type textarea "x"
type textarea "import pandas as pd import vertica_python from datetime import datetime from lo…"
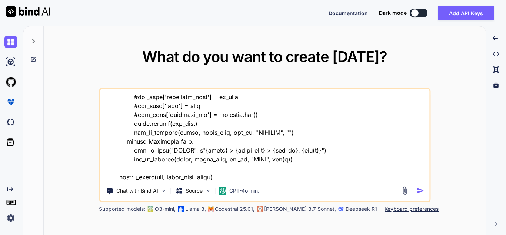
type textarea "x"
type textarea "import pandas as pd import vertica_python from datetime import datetime from lo…"
type textarea "x"
type textarea "import pandas as pd import vertica_python from datetime import datetime from lo…"
type textarea "x"
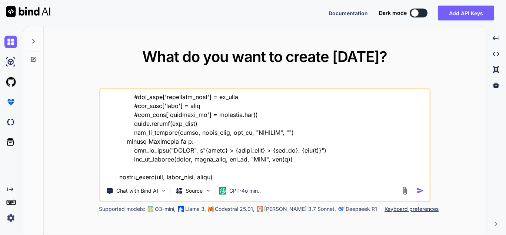
type textarea "import pandas as pd import vertica_python from datetime import datetime from lo…"
type textarea "x"
type textarea "import pandas as pd import vertica_python from datetime import datetime from lo…"
type textarea "x"
type textarea "import pandas as pd import vertica_python from datetime import datetime from lo…"
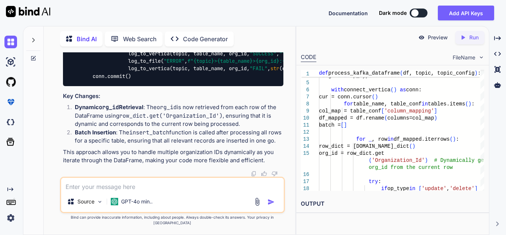
scroll to position [561, 0]
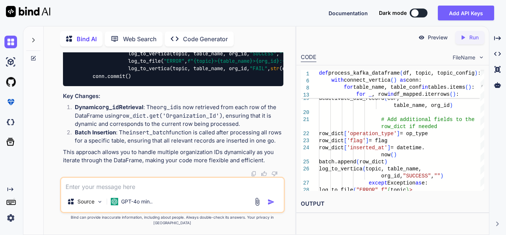
click at [158, 127] on li "Dynamic org_id Retrieval : The org_id is now retrieved from each row of the Dat…" at bounding box center [176, 115] width 215 height 25
click at [114, 190] on textarea at bounding box center [172, 184] width 223 height 13
type textarea "x"
type textarea "b"
type textarea "x"
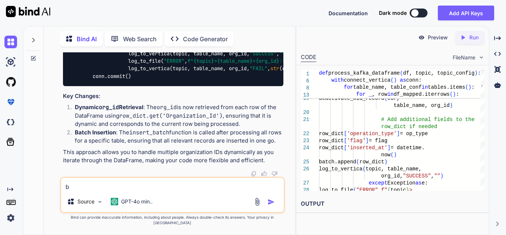
type textarea "bu"
type textarea "x"
type textarea "but"
type textarea "x"
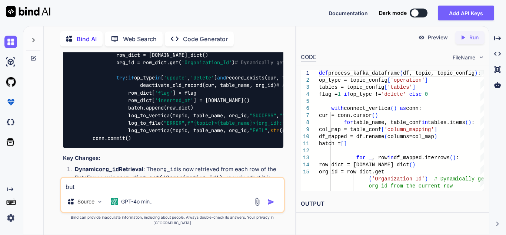
scroll to position [413, 0]
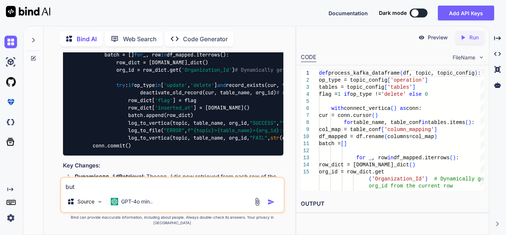
type textarea "but"
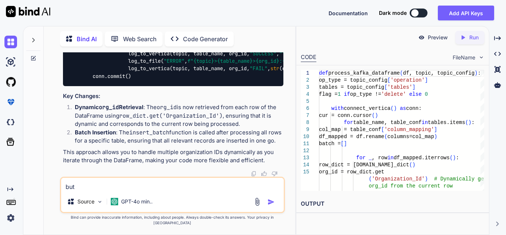
click at [90, 188] on textarea "but" at bounding box center [172, 184] width 223 height 13
drag, startPoint x: 88, startPoint y: 192, endPoint x: 46, endPoint y: 193, distance: 42.7
click at [47, 193] on div "Bind AI Web Search Created with Pixso. Code Generator You Bind AI To make the o…" at bounding box center [170, 131] width 252 height 206
type textarea "x"
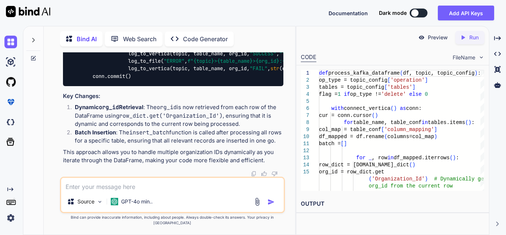
type textarea "x"
type textarea "n"
type textarea "x"
type textarea "ne"
type textarea "x"
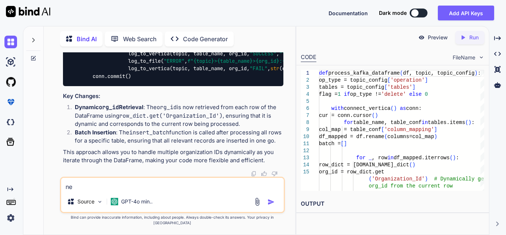
type textarea "nex"
type textarea "x"
type textarea "next"
type textarea "x"
type textarea "next"
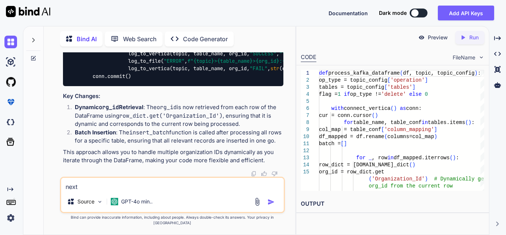
type textarea "x"
type textarea "next t"
type textarea "x"
type textarea "next ti"
type textarea "x"
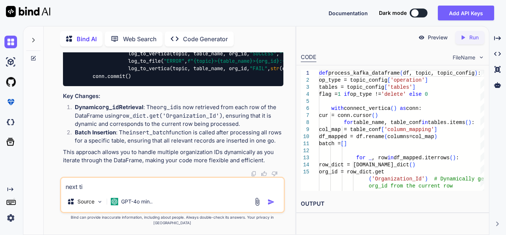
type textarea "next [PERSON_NAME]"
type textarea "x"
type textarea "next time"
type textarea "x"
type textarea "next time"
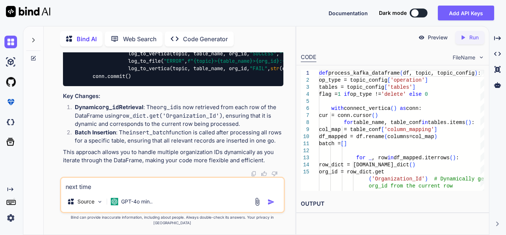
type textarea "x"
type textarea "next time i"
type textarea "x"
type textarea "next time i"
type textarea "x"
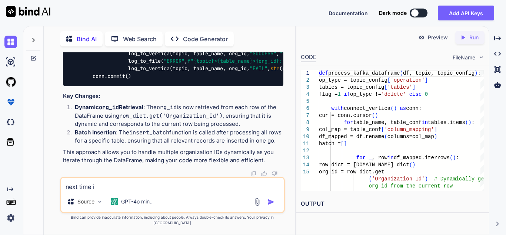
type textarea "next time i c"
type textarea "x"
type textarea "next time i ca"
type textarea "x"
type textarea "next time i can"
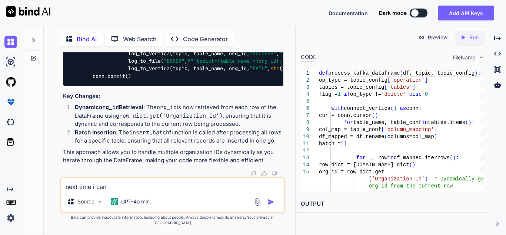
type textarea "x"
type textarea "next time i can"
type textarea "x"
type textarea "next time i can g"
type textarea "x"
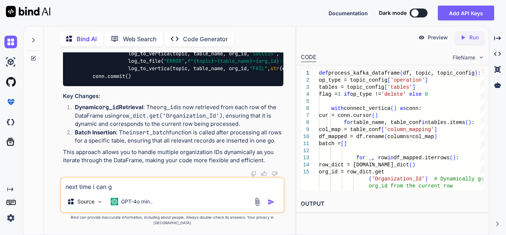
type textarea "next time i can ge"
type textarea "x"
type textarea "next time i can get"
type textarea "x"
type textarea "next time i can get"
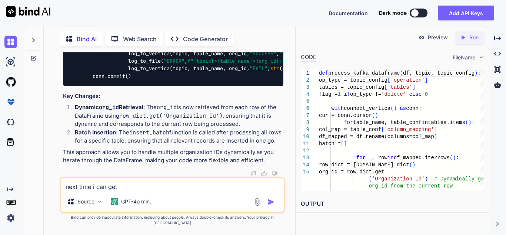
type textarea "x"
type textarea "next time i can get o"
type textarea "x"
type textarea "next time i can get op"
type textarea "x"
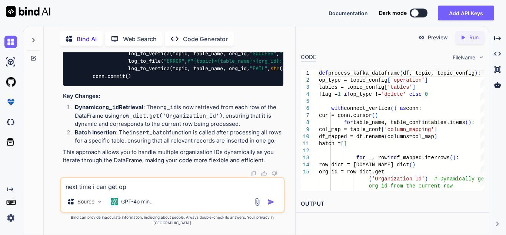
type textarea "next time i can get opo"
type textarea "x"
type textarea "next time i can get opoi"
type textarea "x"
type textarea "next time i can get opoid"
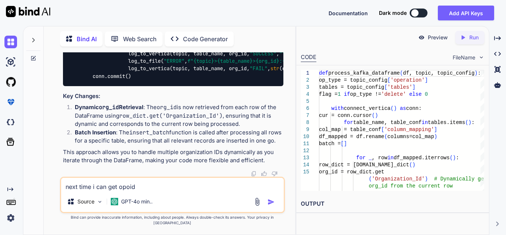
type textarea "x"
type textarea "next time i can get opoid"
type textarea "x"
type textarea "next time i can get opoid a"
type textarea "x"
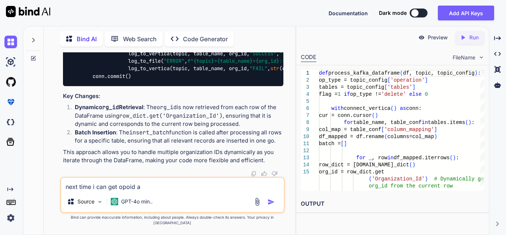
type textarea "next time i can get opoid as"
type textarea "x"
type textarea "next time i can get opoid as"
type textarea "x"
type textarea "next time i can get opoid as p"
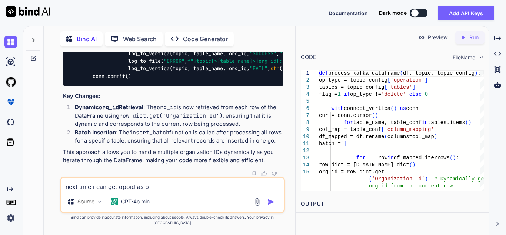
type textarea "x"
type textarea "next time i can get opoid as pr"
type textarea "x"
type textarea "next time i can get opoid as pri"
type textarea "x"
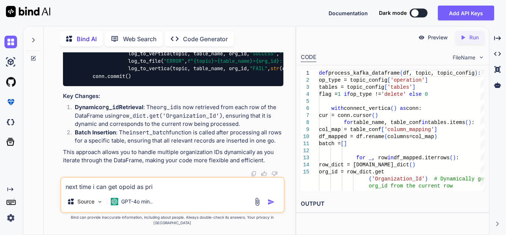
type textarea "next time i can get opoid as prim"
type textarea "x"
type textarea "next time i can get opoid as prima"
type textarea "x"
type textarea "next time i can get opoid as primar"
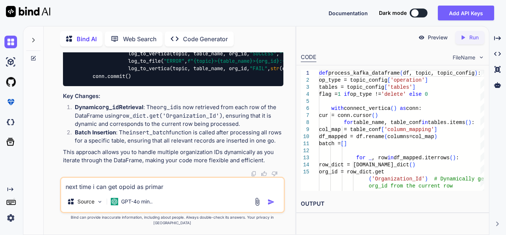
type textarea "x"
type textarea "next time i can get opoid as primary"
type textarea "x"
type textarea "next time i can get opoid as primary"
type textarea "x"
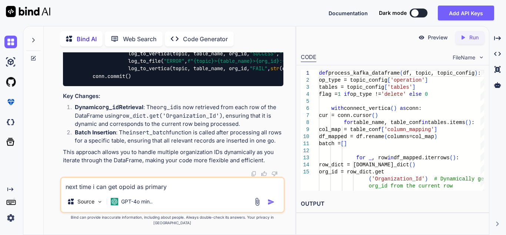
type textarea "next time i can get opoid as primary i"
type textarea "x"
type textarea "next time i can get opoid as primary id"
type textarea "x"
type textarea "next time i can get opoid as primary id"
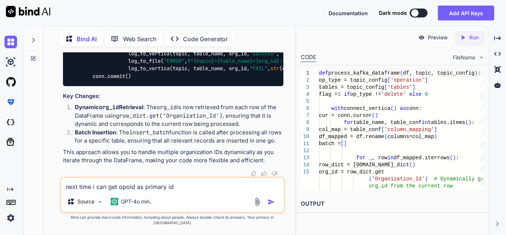
type textarea "x"
type textarea "next time i can get opoid as primary id w"
type textarea "x"
type textarea "next time i can get opoid as primary id wh"
type textarea "x"
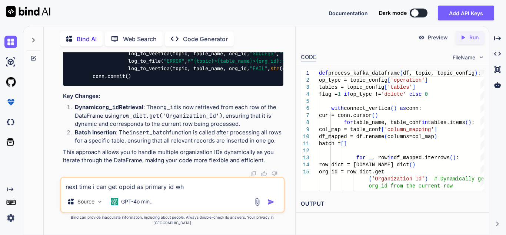
type textarea "next time i can get opoid as primary id wha"
type textarea "x"
type textarea "next time i can get opoid as primary id what"
type textarea "x"
type textarea "next time i can get opoid as primary id what"
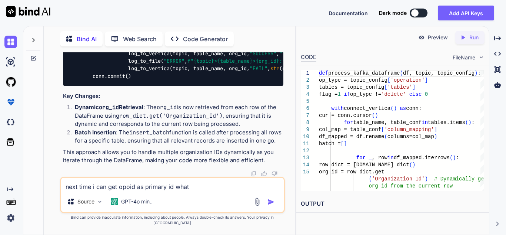
type textarea "x"
type textarea "next time i can get opoid as primary id what i"
type textarea "x"
type textarea "next time i can get opoid as primary id what i"
type textarea "x"
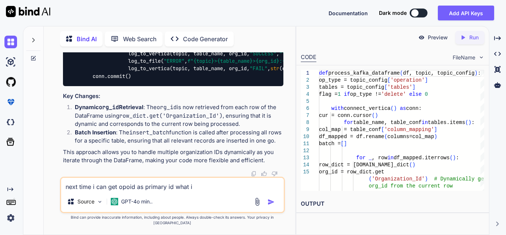
type textarea "next time i can get opoid as primary id what i w"
type textarea "x"
type textarea "next time i can get opoid as primary id what i wi"
type textarea "x"
type textarea "next time i can get opoid as primary id what i wil"
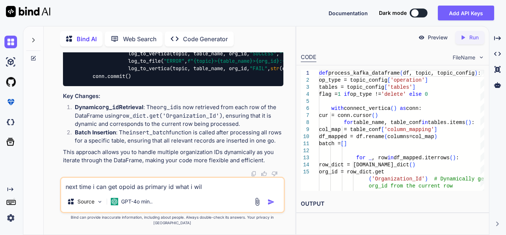
type textarea "x"
type textarea "next time i can get opoid as primary id what i will"
type textarea "x"
type textarea "next time i can get opoid as primary id what i will"
type textarea "x"
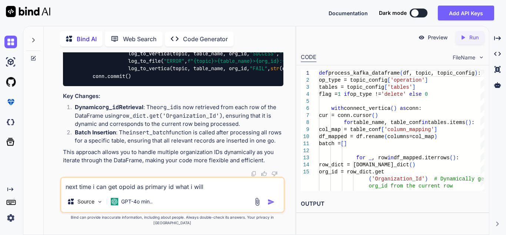
type textarea "next time i can get opoid as primary id what i will d"
type textarea "x"
type textarea "next time i can get opoid as primary id what i will do"
type textarea "x"
type textarea "next time i can get opoid as primary id what i will do"
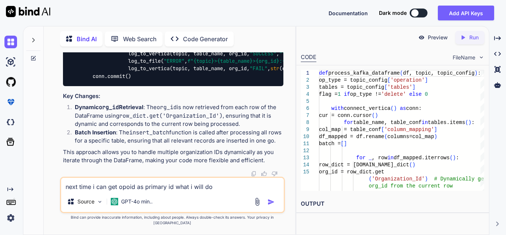
type textarea "x"
type textarea "next time i can get opoid as primary id what i will do t"
type textarea "x"
type textarea "next time i can get opoid as primary id what i will do th"
type textarea "x"
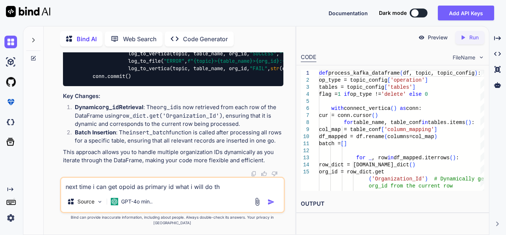
type textarea "next time i can get opoid as primary id what i will do t"
type textarea "x"
type textarea "next time i can get opoid as primary id what i will do th"
type textarea "x"
type textarea "next time i can get opoid as primary id what i will do the"
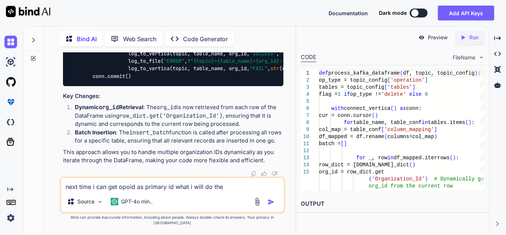
type textarea "x"
type textarea "next time i can get opoid as primary id what i will do ther"
type textarea "x"
type textarea "next time i can get opoid as primary id what i will do there"
type textarea "x"
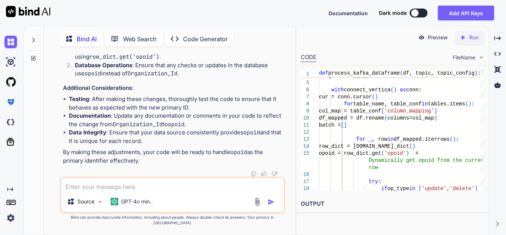
scroll to position [1092, 0]
click at [87, 191] on textarea at bounding box center [172, 184] width 223 height 13
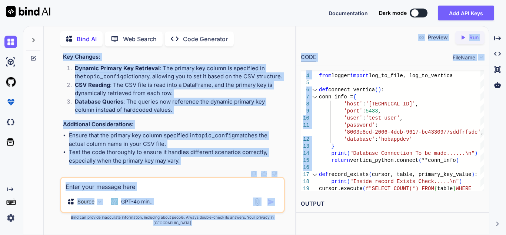
scroll to position [0, 182]
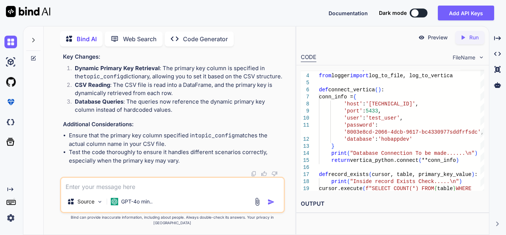
drag, startPoint x: 78, startPoint y: 89, endPoint x: 134, endPoint y: 89, distance: 56.4
copy code "primary_key_column = topic_config.get( 'primary_key_column' , 'Organization_Id'…"
click at [138, 186] on textarea at bounding box center [172, 184] width 223 height 13
paste textarea "primary_key_column = topic_config.get('primary_key_column', 'Organization_Id')"
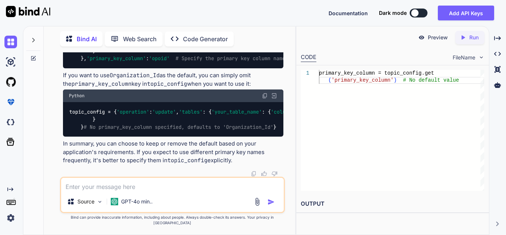
scroll to position [0, 1]
click at [128, 191] on textarea at bounding box center [172, 184] width 223 height 13
paste textarea ""[{""table"": ""Organizationeo"", ""mapping"": { ""responsebody_requestdatamap_…"
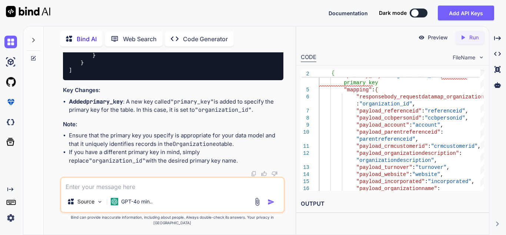
scroll to position [3140, 0]
click at [115, 190] on textarea at bounding box center [172, 184] width 223 height 13
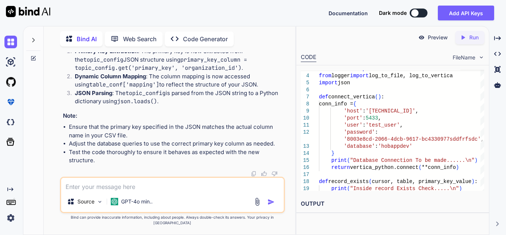
scroll to position [0, 0]
click at [127, 189] on textarea at bounding box center [172, 184] width 223 height 13
paste textarea "import pandas as pd import vertica_python from datetime import datetime from lo…"
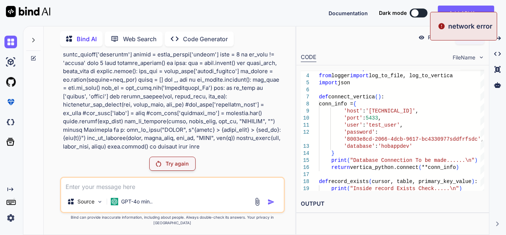
scroll to position [4322, 0]
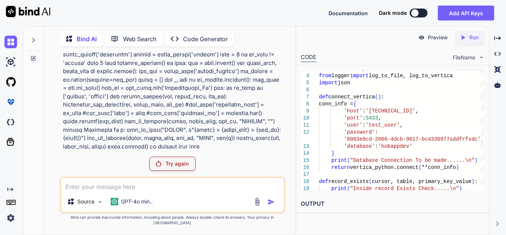
click at [172, 167] on p "Try again" at bounding box center [177, 163] width 23 height 7
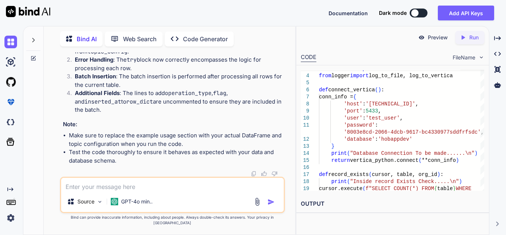
scroll to position [4482, 0]
click at [131, 189] on textarea at bounding box center [172, 184] width 223 height 13
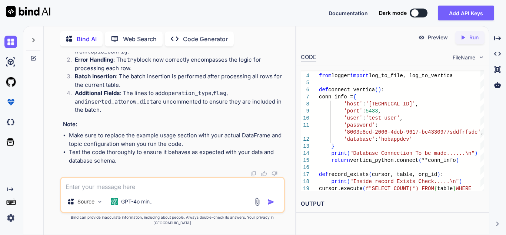
paste textarea "UPDATE_Oraganization true "{""pivots"": [{""path"": ""payload"",""keyField"": "…"
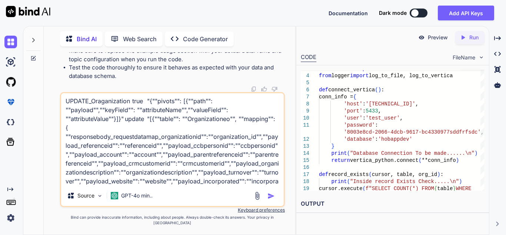
scroll to position [0, 0]
click at [131, 109] on textarea at bounding box center [172, 139] width 223 height 92
click at [131, 128] on textarea at bounding box center [172, 139] width 223 height 92
click at [152, 126] on textarea at bounding box center [172, 139] width 223 height 92
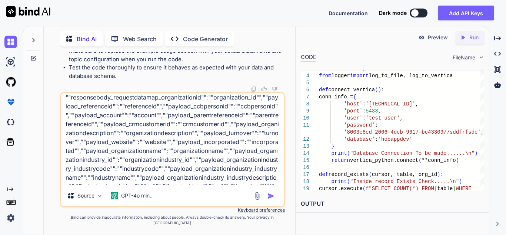
scroll to position [64, 0]
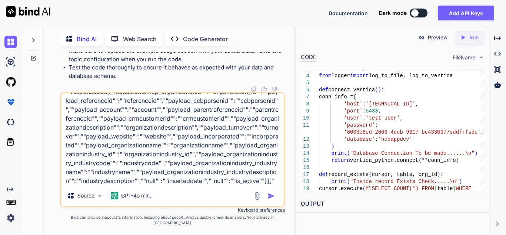
click at [108, 191] on div "Source GPT-4o min.." at bounding box center [172, 149] width 225 height 115
click at [112, 185] on textarea at bounding box center [172, 139] width 223 height 92
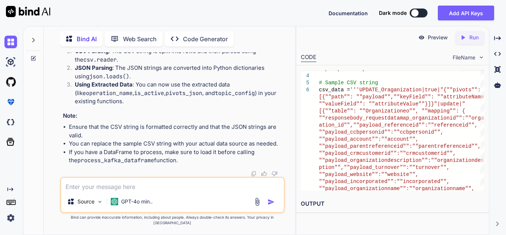
scroll to position [5890, 0]
click at [95, 189] on textarea at bounding box center [172, 184] width 223 height 13
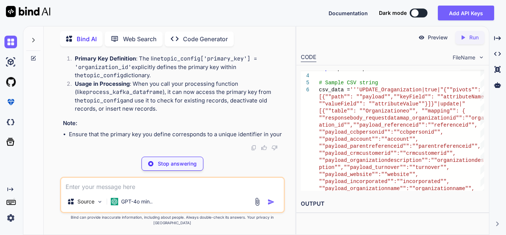
scroll to position [0, 0]
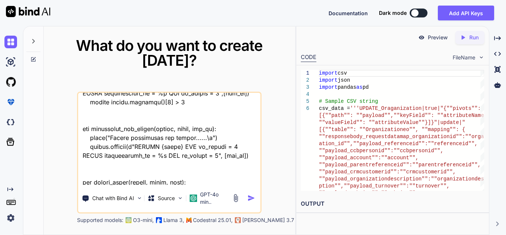
scroll to position [222, 0]
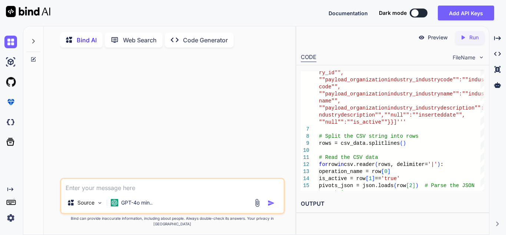
click at [121, 178] on div at bounding box center [174, 115] width 224 height 124
click at [112, 192] on textarea at bounding box center [172, 185] width 223 height 13
click at [90, 192] on textarea at bounding box center [172, 185] width 223 height 13
paste textarea "topicname configEnable config DbOperations tableConfigs ..."
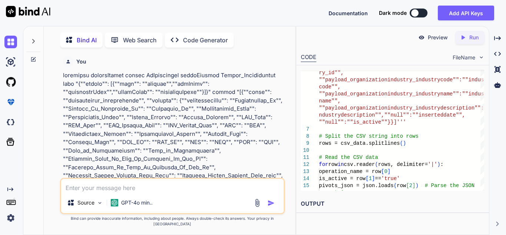
scroll to position [3, 0]
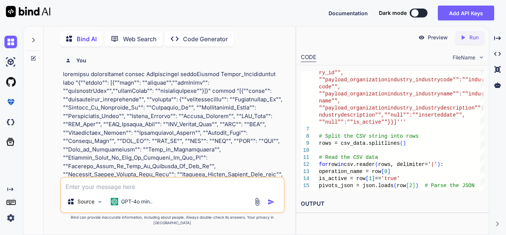
click at [109, 191] on textarea at bounding box center [172, 184] width 223 height 13
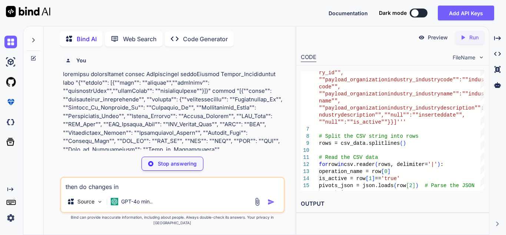
click at [127, 188] on textarea "then do changes in" at bounding box center [172, 184] width 223 height 13
paste textarea "import pandas as pd import vertica_python from datetime import datetime from lo…"
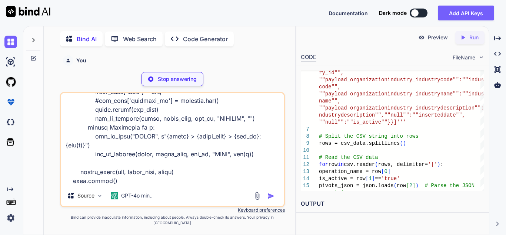
scroll to position [641, 0]
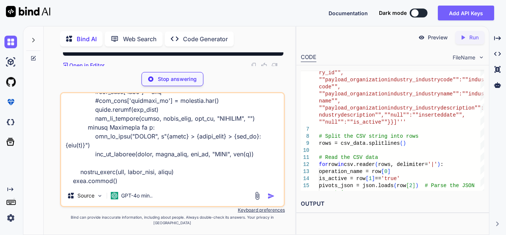
click at [194, 77] on div "Stop answering" at bounding box center [173, 79] width 62 height 14
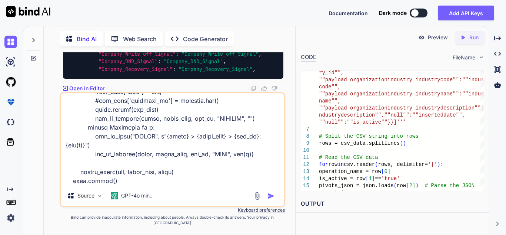
scroll to position [1640, 0]
click at [271, 199] on img "button" at bounding box center [271, 195] width 7 height 7
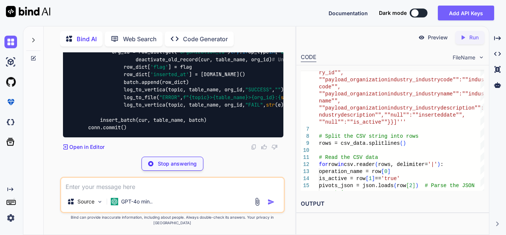
scroll to position [2524, 0]
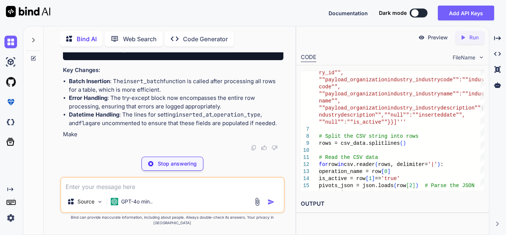
click at [125, 191] on textarea at bounding box center [172, 184] width 223 height 13
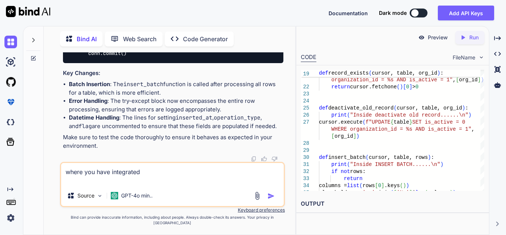
paste textarea "primary_key_column = topic_config.get('primary_key', 'Organization_Id') # Defau…"
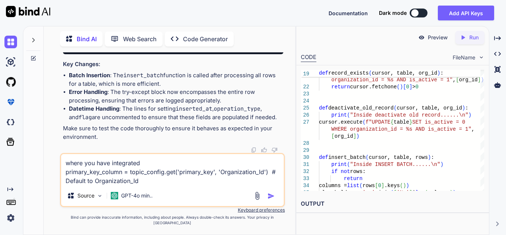
click at [156, 185] on textarea "where you have integrated primary_key_column = topic_config.get('primary_key', …" at bounding box center [172, 169] width 223 height 31
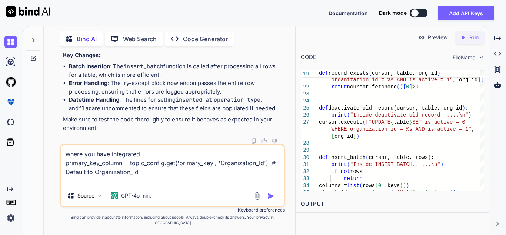
paste textarea "org_id = row_dict.get('Organization_Id'primary_key_column) # Get the primary ke…"
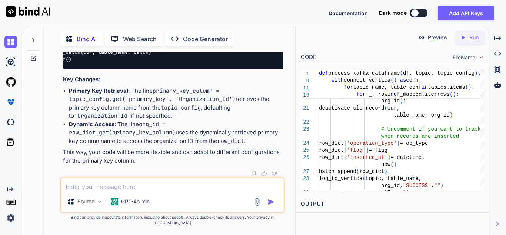
scroll to position [0, 109]
drag, startPoint x: 186, startPoint y: 86, endPoint x: 81, endPoint y: 83, distance: 105.3
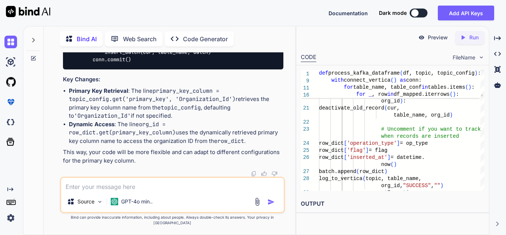
copy code "primary_key_column = topic_config.get( 'primary_key' , 'Organization_Id' )"
click at [145, 186] on textarea at bounding box center [172, 184] width 223 height 13
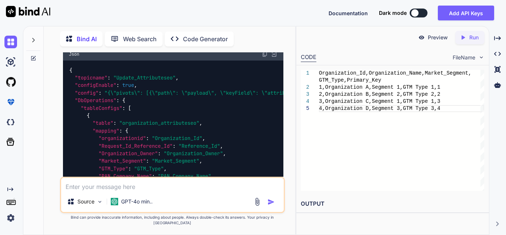
scroll to position [1003, 0]
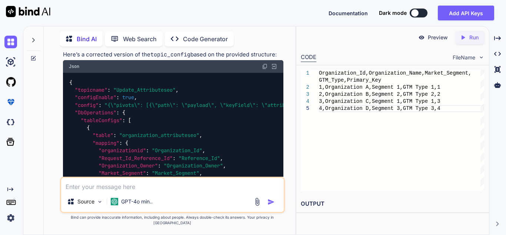
click at [265, 69] on img at bounding box center [265, 66] width 6 height 6
click at [116, 191] on textarea at bounding box center [172, 184] width 223 height 13
paste textarea "{ "topicname": "Update_Attributeseo", "configEnable": true, "config": "{\"pivot…"
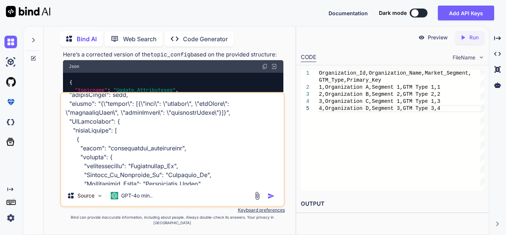
scroll to position [37, 0]
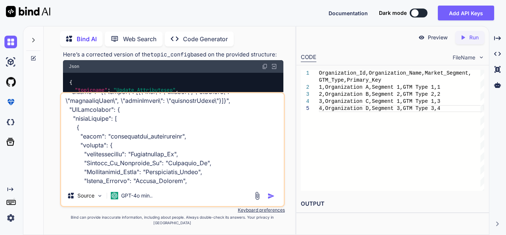
click at [185, 142] on textarea at bounding box center [172, 139] width 223 height 92
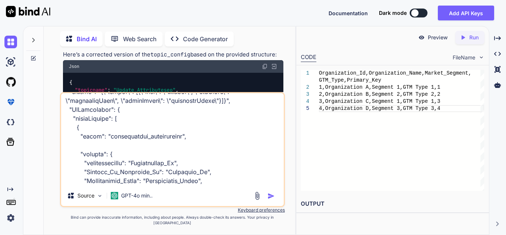
click at [118, 150] on textarea at bounding box center [172, 139] width 223 height 92
click at [86, 153] on textarea at bounding box center [172, 139] width 223 height 92
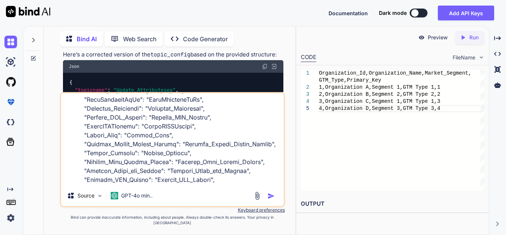
scroll to position [740, 0]
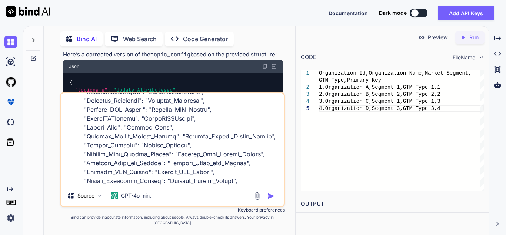
click at [251, 185] on textarea at bounding box center [172, 139] width 223 height 92
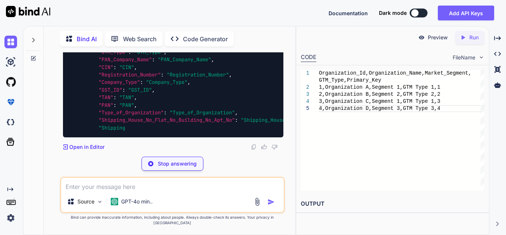
scroll to position [4398, 0]
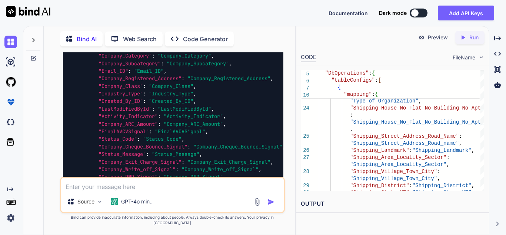
scroll to position [4413, 0]
drag, startPoint x: 94, startPoint y: 94, endPoint x: 192, endPoint y: 95, distance: 97.5
copy code ""primary_key" : "Organization_Id" ,"
